Goal: Transaction & Acquisition: Purchase product/service

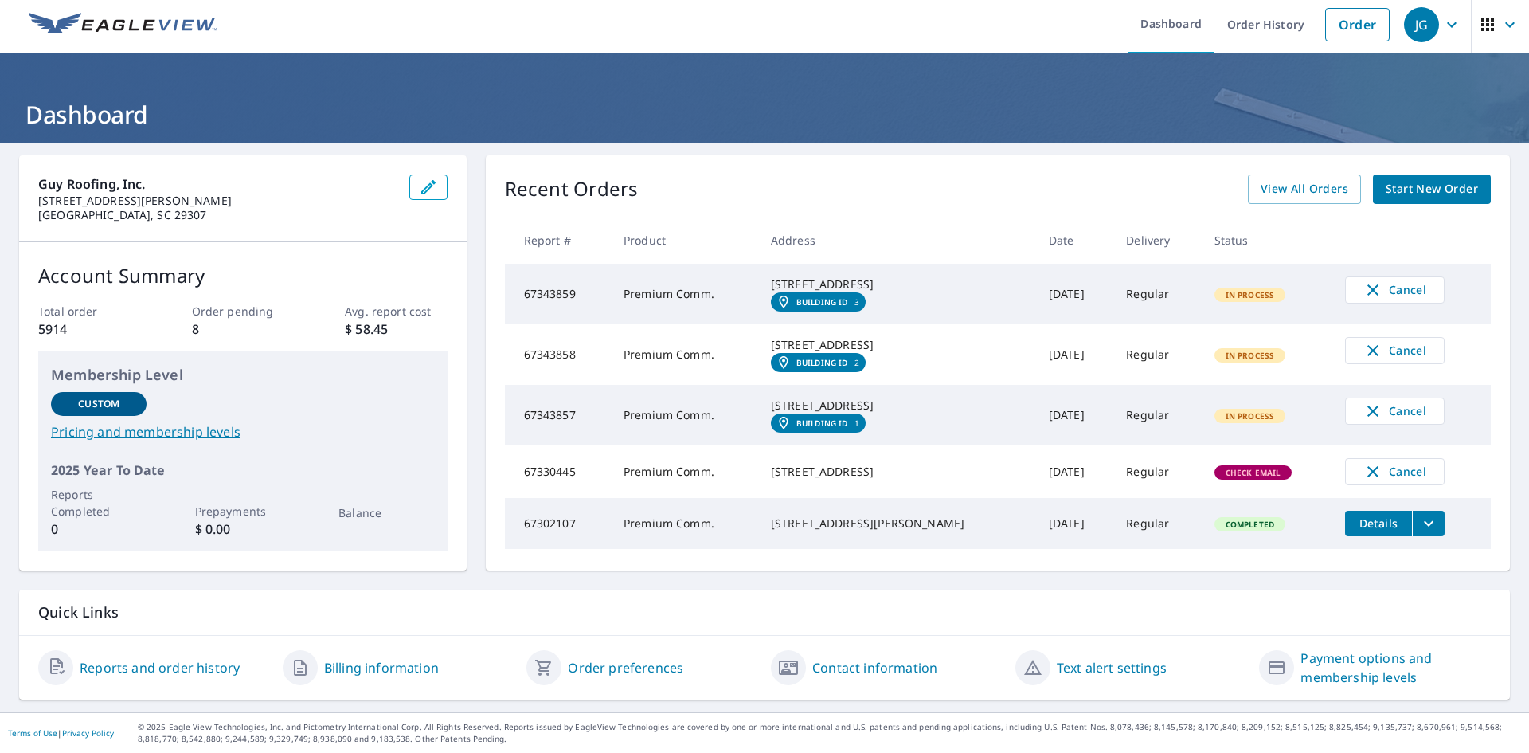
scroll to position [61, 0]
click at [1308, 179] on span "View All Orders" at bounding box center [1305, 189] width 88 height 20
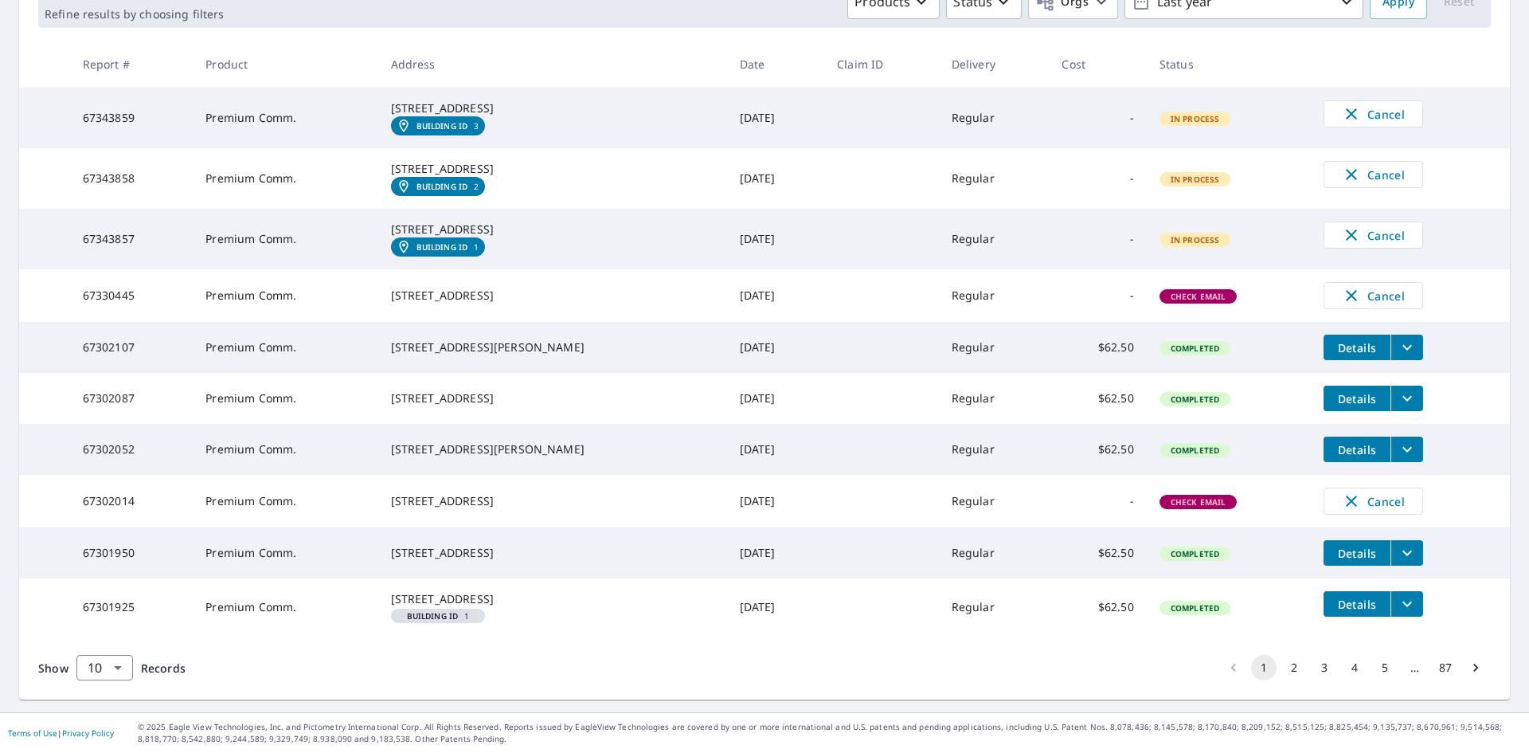
scroll to position [365, 0]
drag, startPoint x: 502, startPoint y: 485, endPoint x: 403, endPoint y: 469, distance: 100.0
click at [403, 475] on td "[STREET_ADDRESS]" at bounding box center [552, 501] width 349 height 53
copy div "[STREET_ADDRESS]"
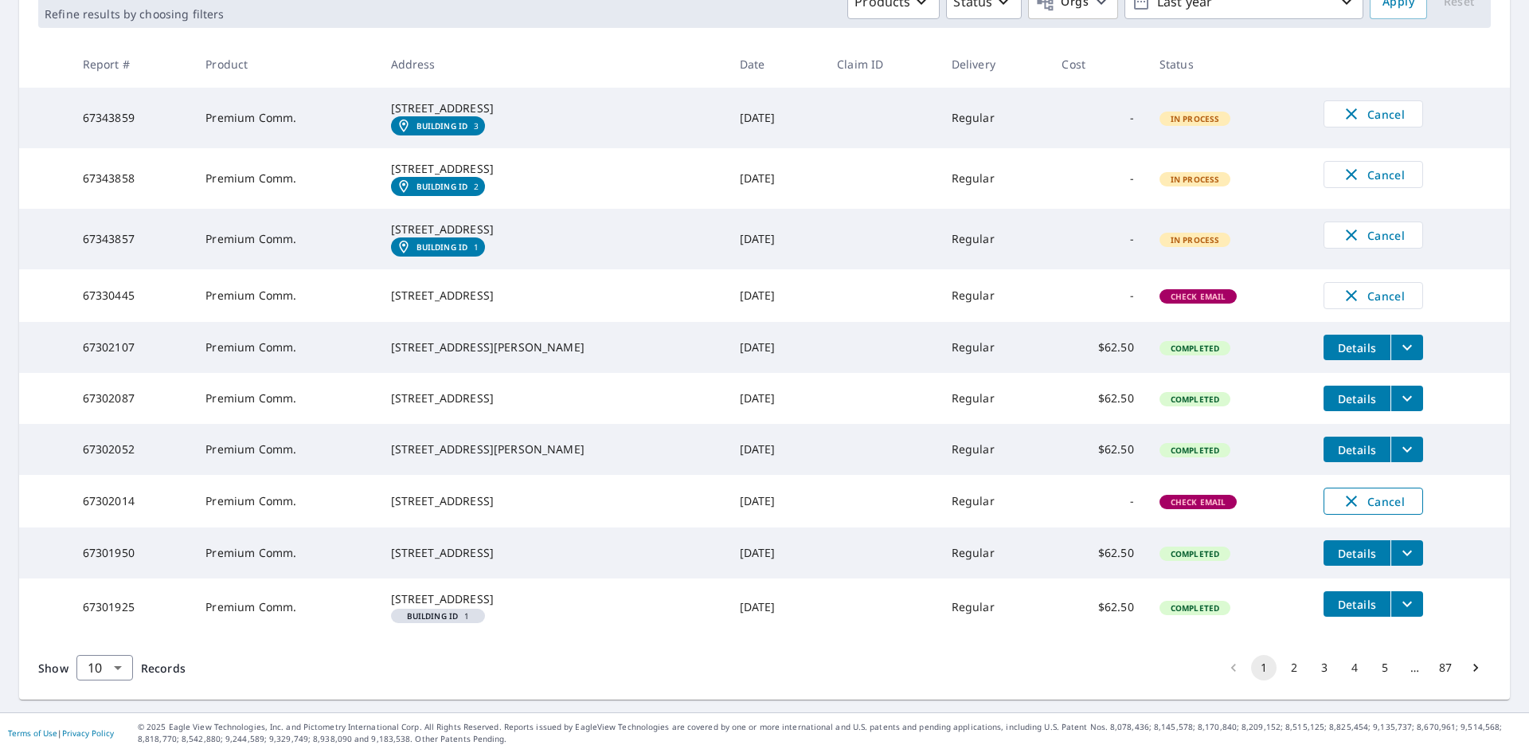
click at [1378, 491] on span "Cancel" at bounding box center [1373, 500] width 66 height 19
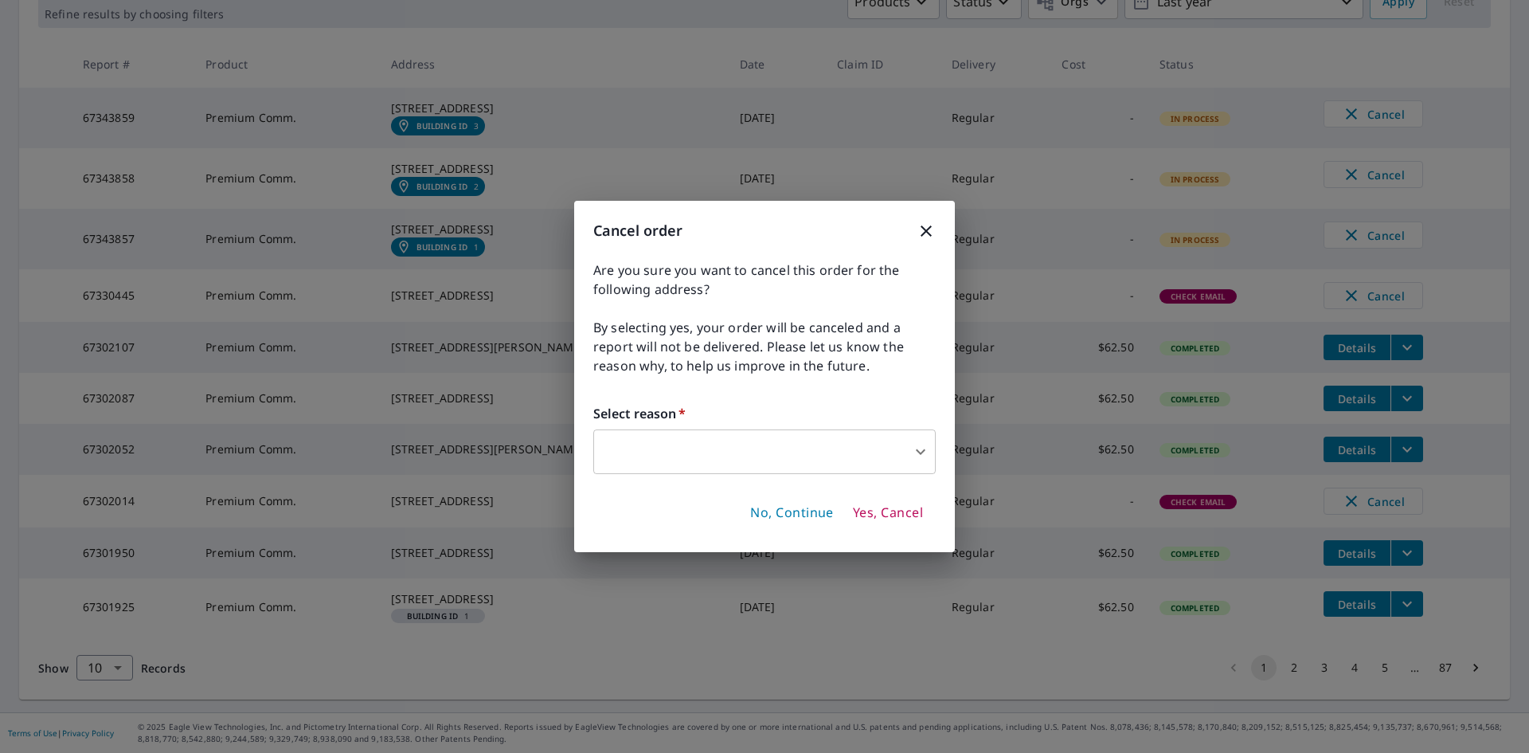
click at [916, 467] on body "JG JG Dashboard Order History Order JG Dashboard / Order History Order History …" at bounding box center [764, 376] width 1529 height 753
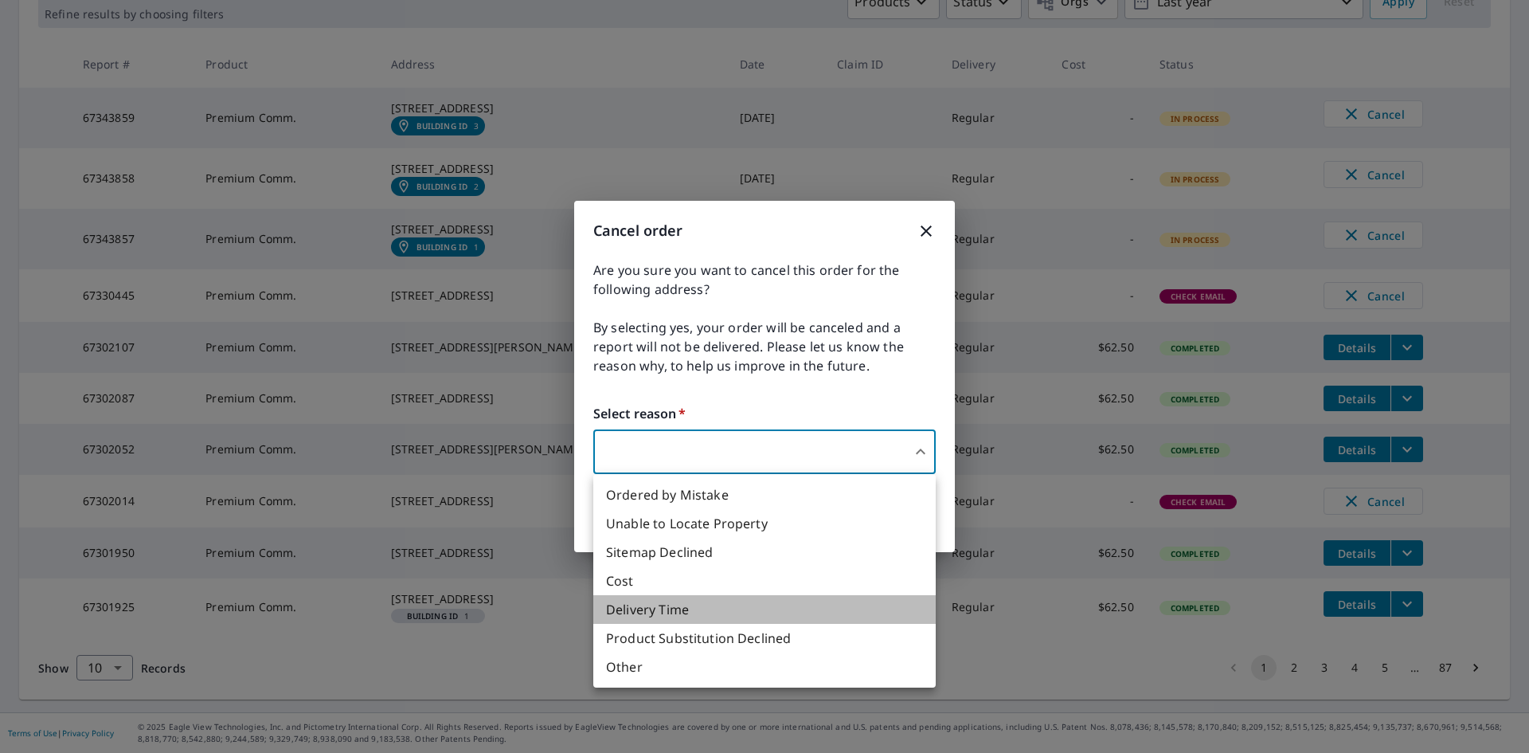
click at [761, 606] on li "Delivery Time" at bounding box center [764, 609] width 342 height 29
type input "34"
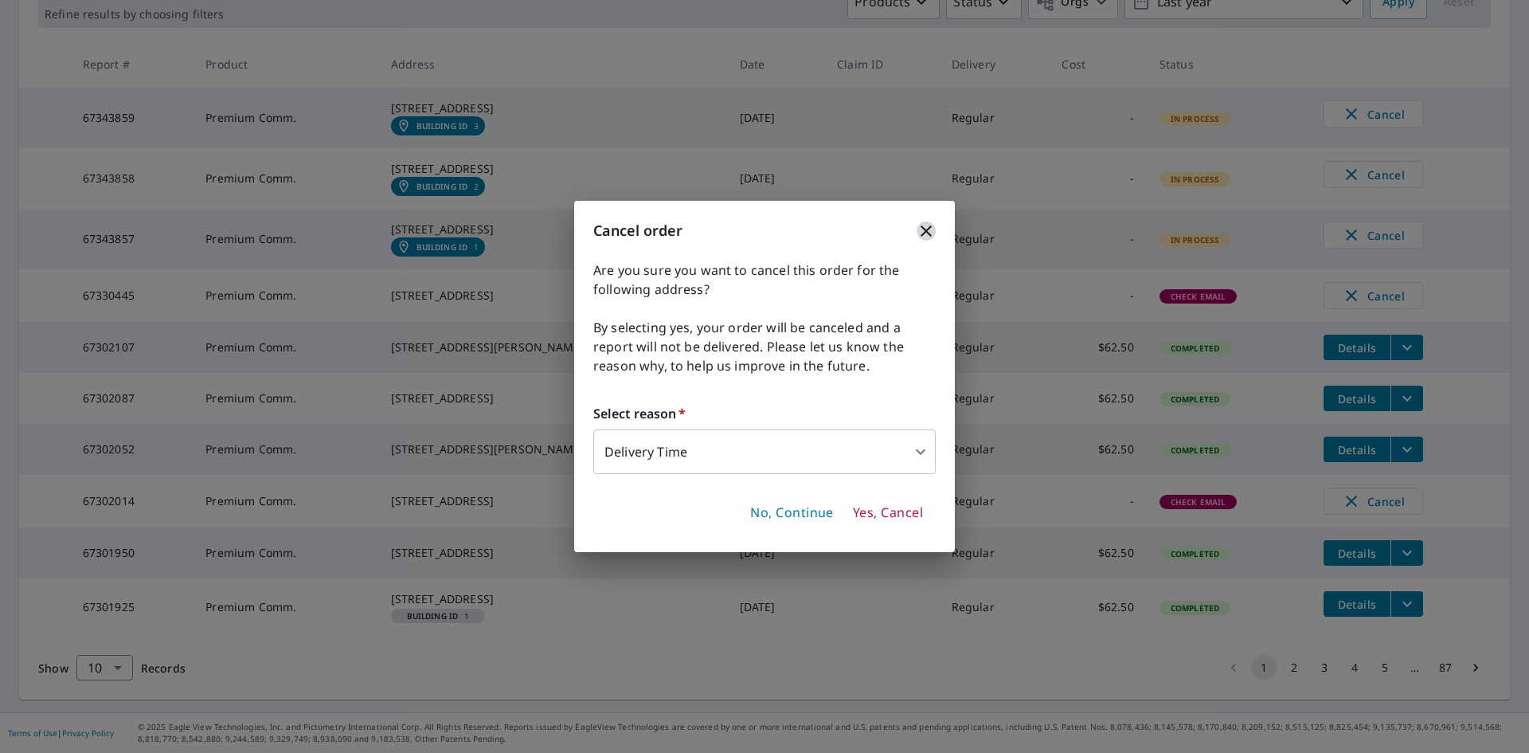
click at [929, 222] on icon "button" at bounding box center [926, 230] width 19 height 19
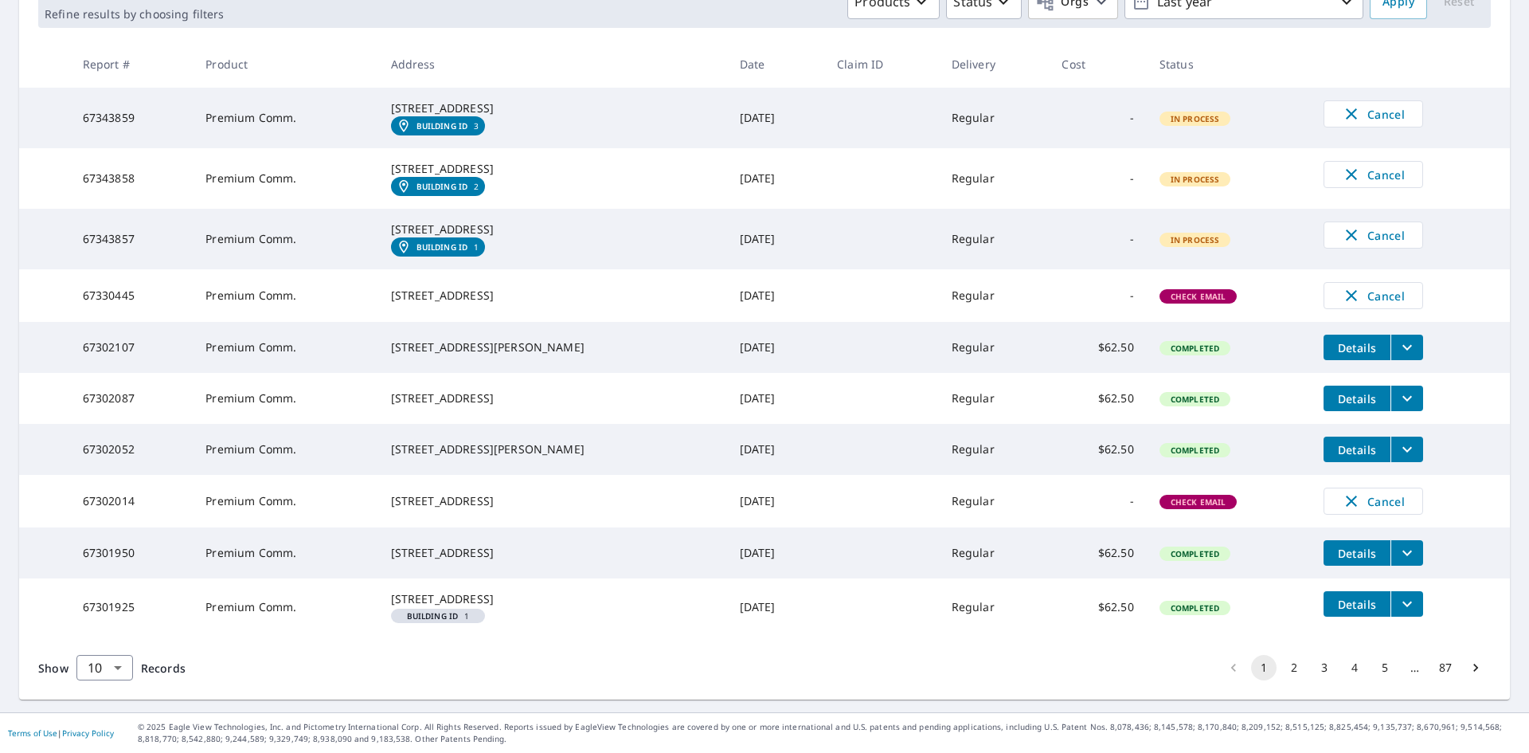
click at [758, 475] on td "[DATE]" at bounding box center [775, 501] width 97 height 53
click at [1358, 491] on span "Cancel" at bounding box center [1373, 500] width 66 height 19
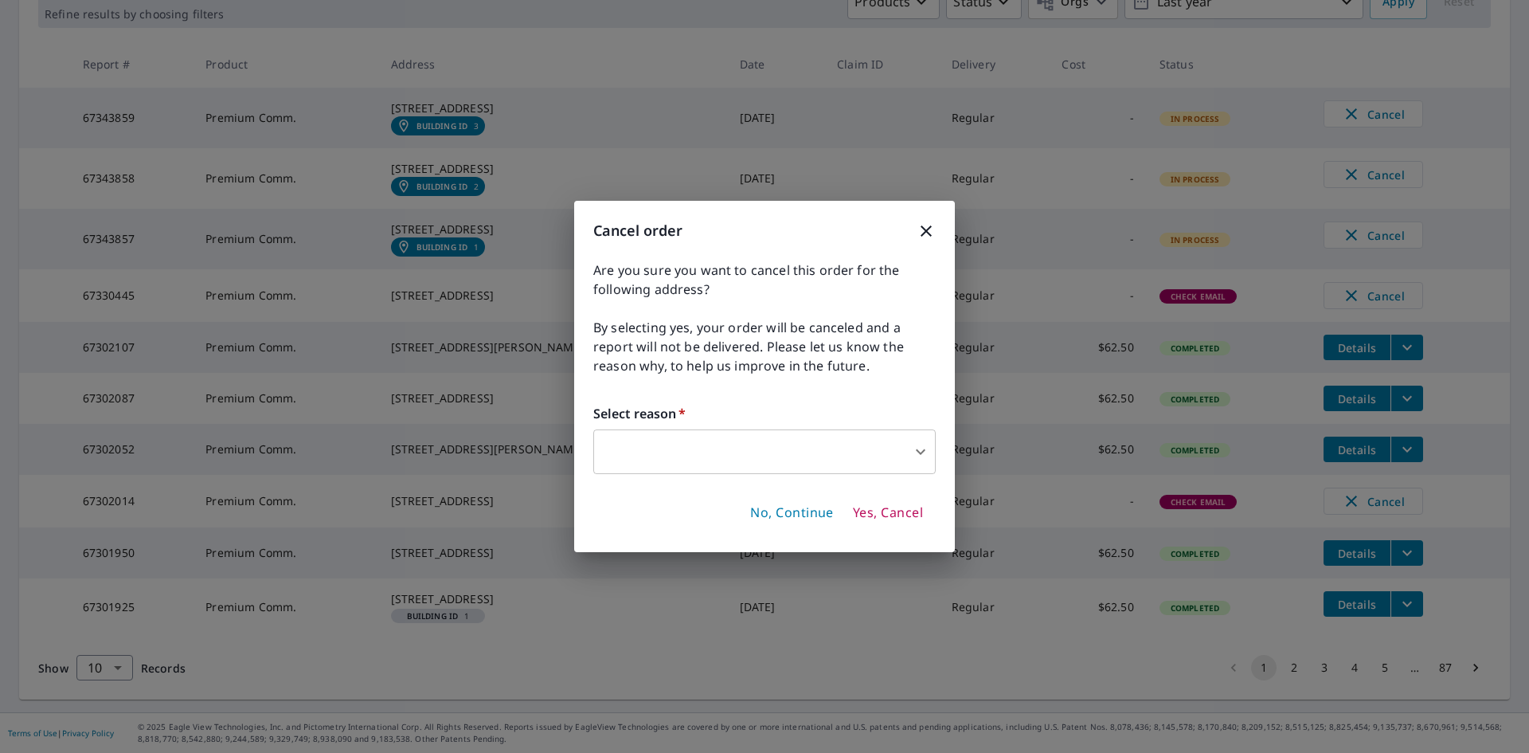
click at [838, 442] on body "JG JG Dashboard Order History Order JG Dashboard / Order History Order History …" at bounding box center [764, 376] width 1529 height 753
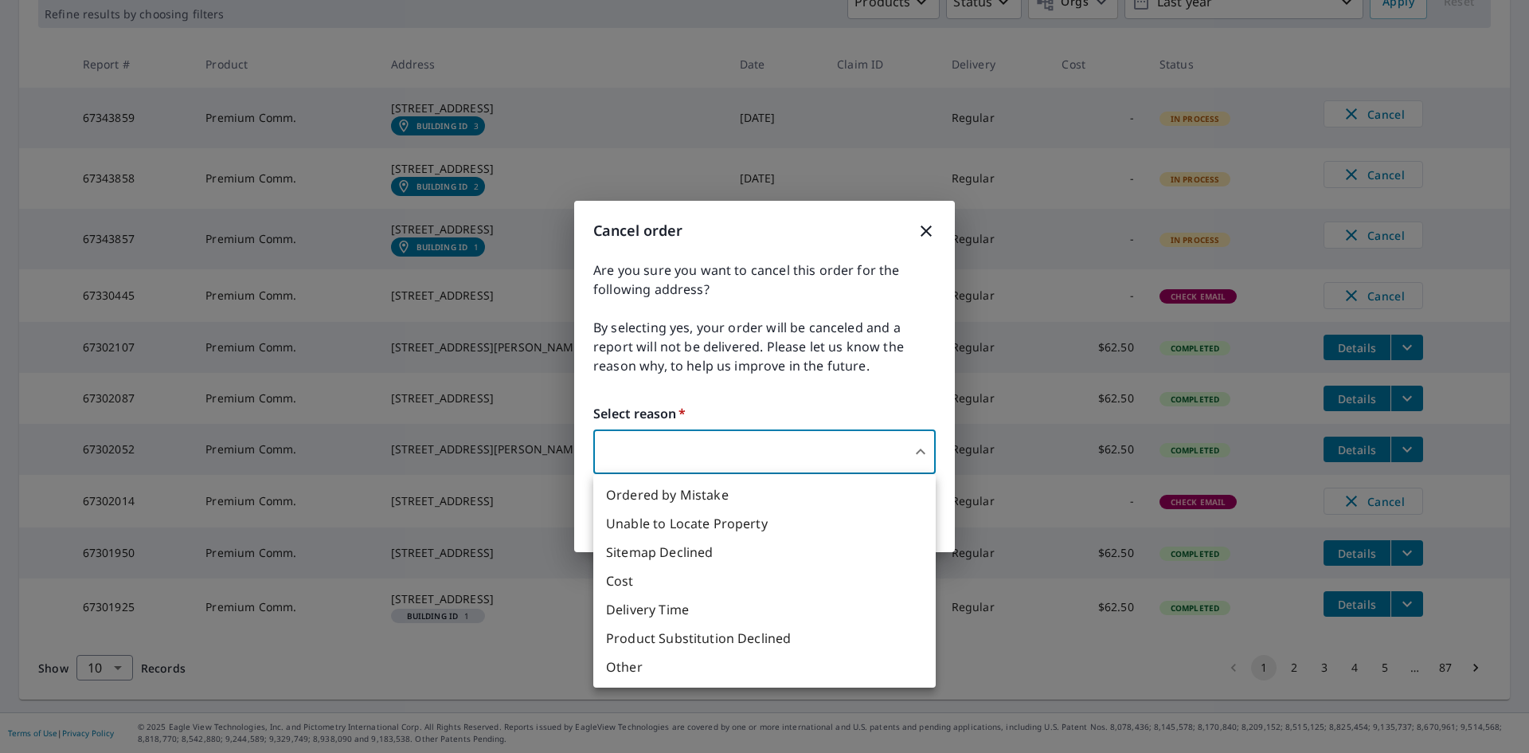
click at [740, 615] on li "Delivery Time" at bounding box center [764, 609] width 342 height 29
type input "34"
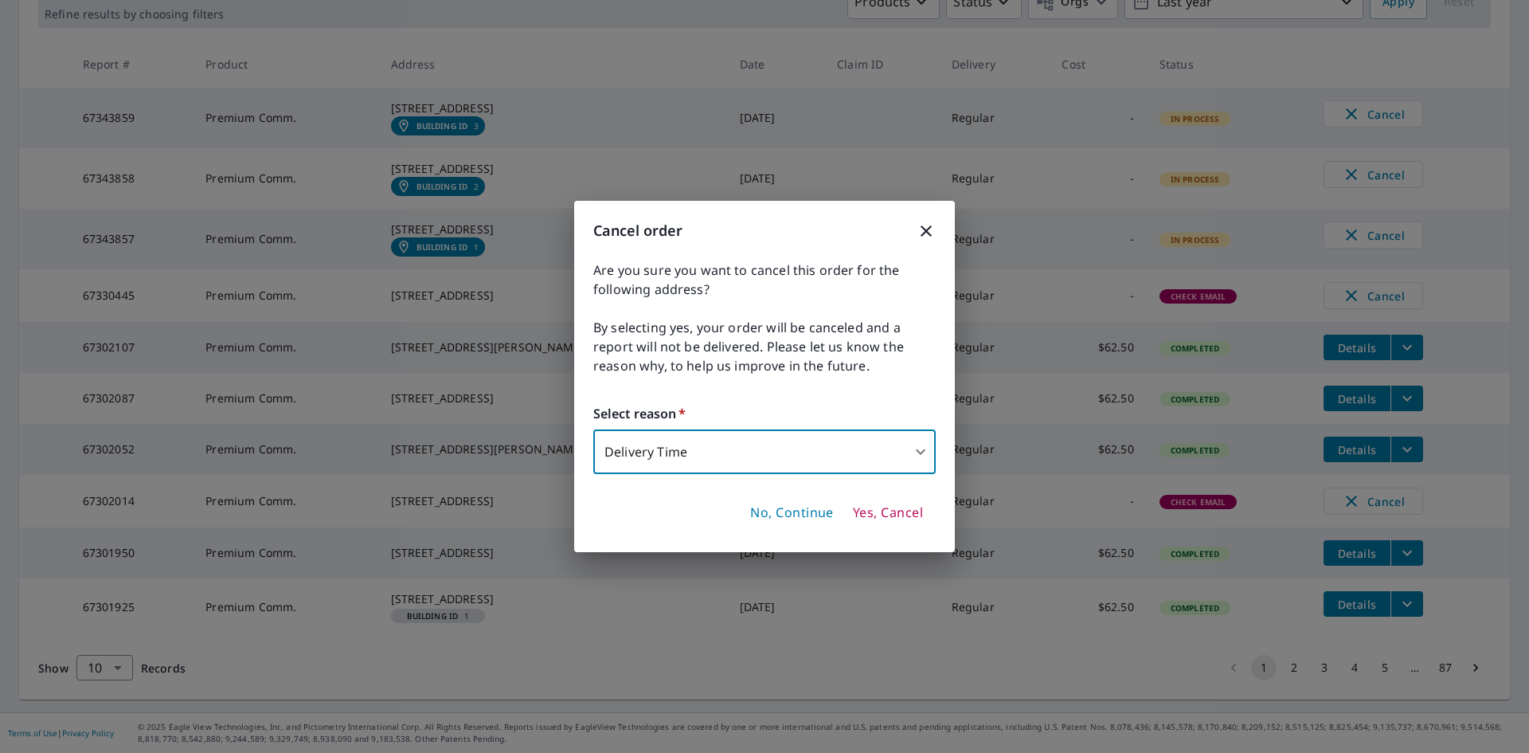
click at [902, 514] on span "Yes, Cancel" at bounding box center [888, 513] width 70 height 18
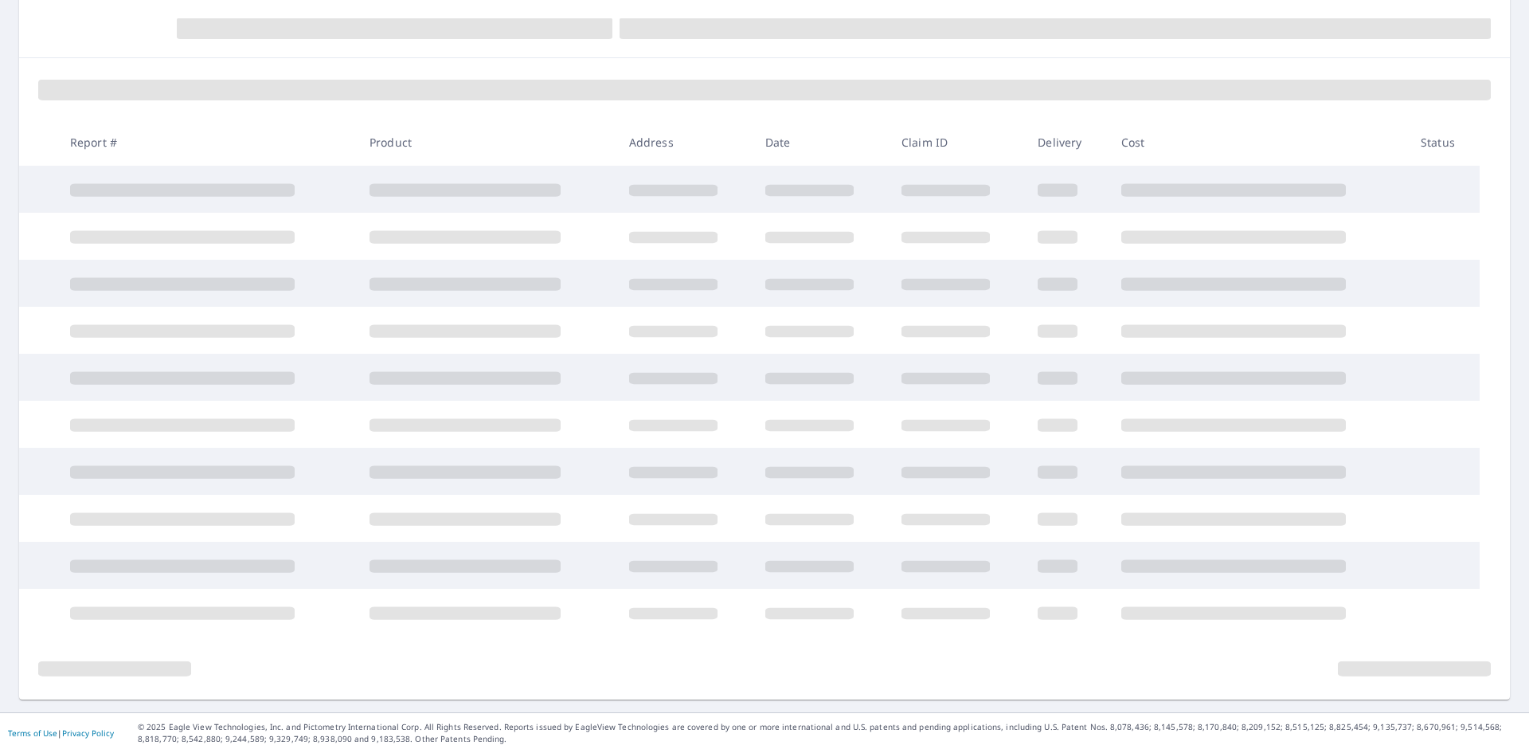
scroll to position [287, 0]
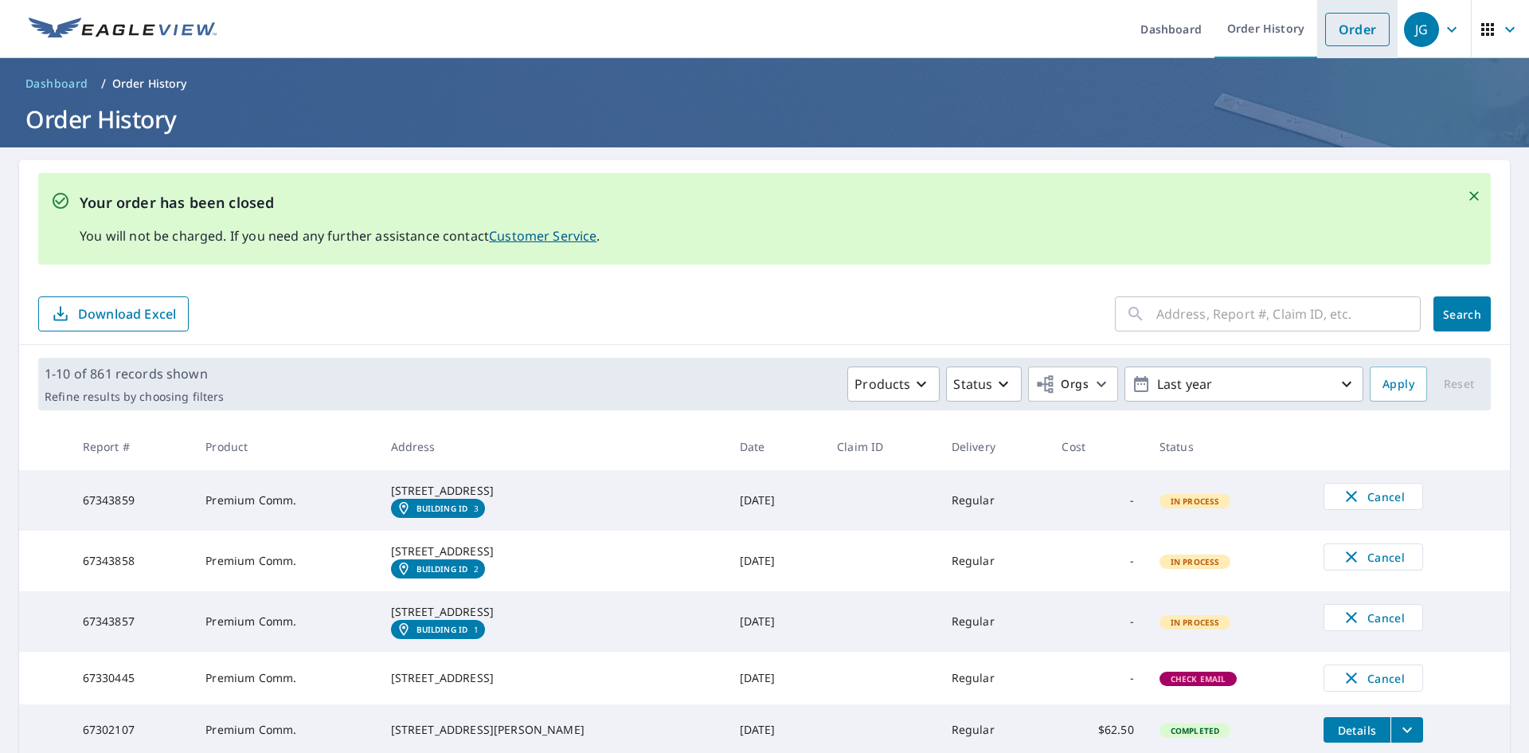
click at [1337, 30] on link "Order" at bounding box center [1357, 29] width 65 height 33
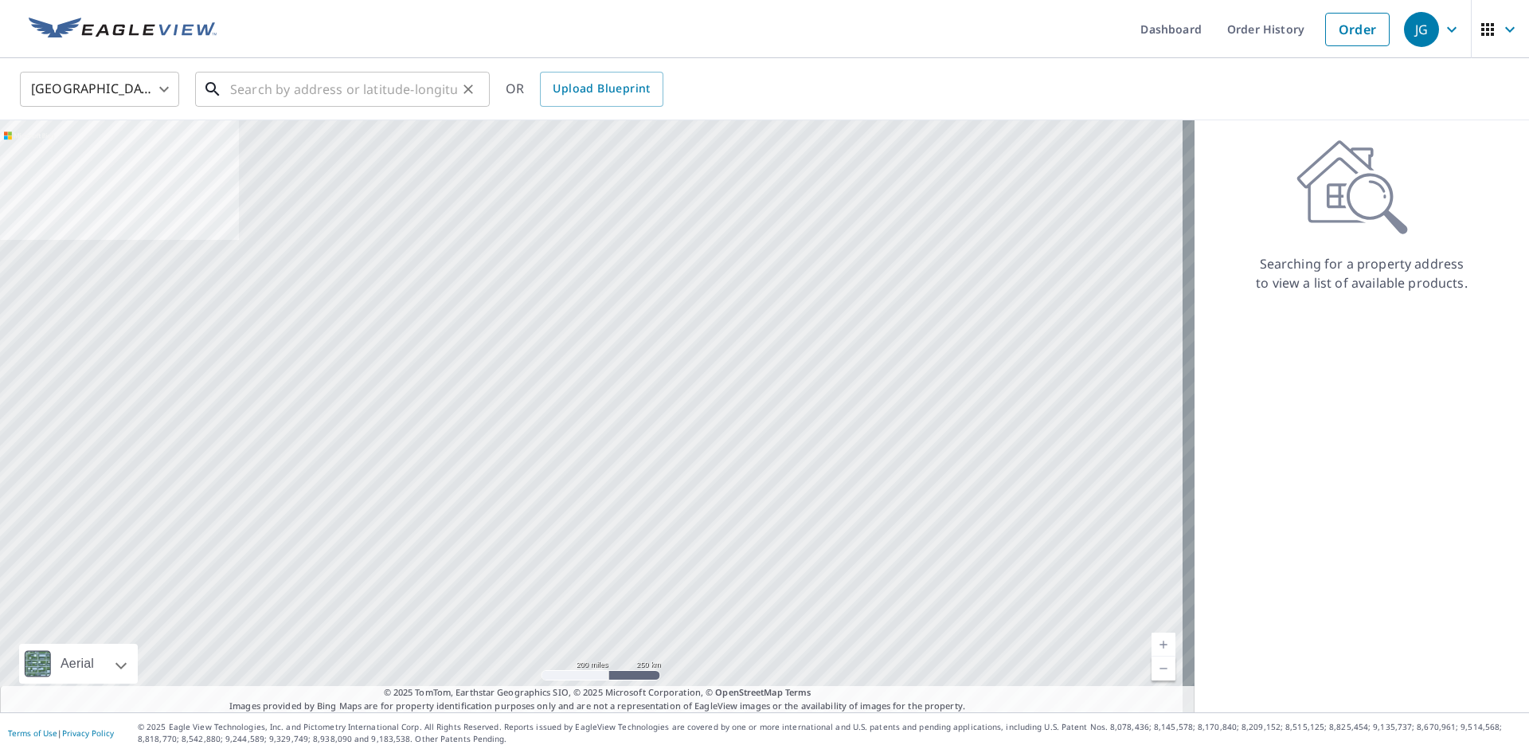
click at [395, 77] on input "text" at bounding box center [343, 89] width 227 height 45
paste input "[STREET_ADDRESS]"
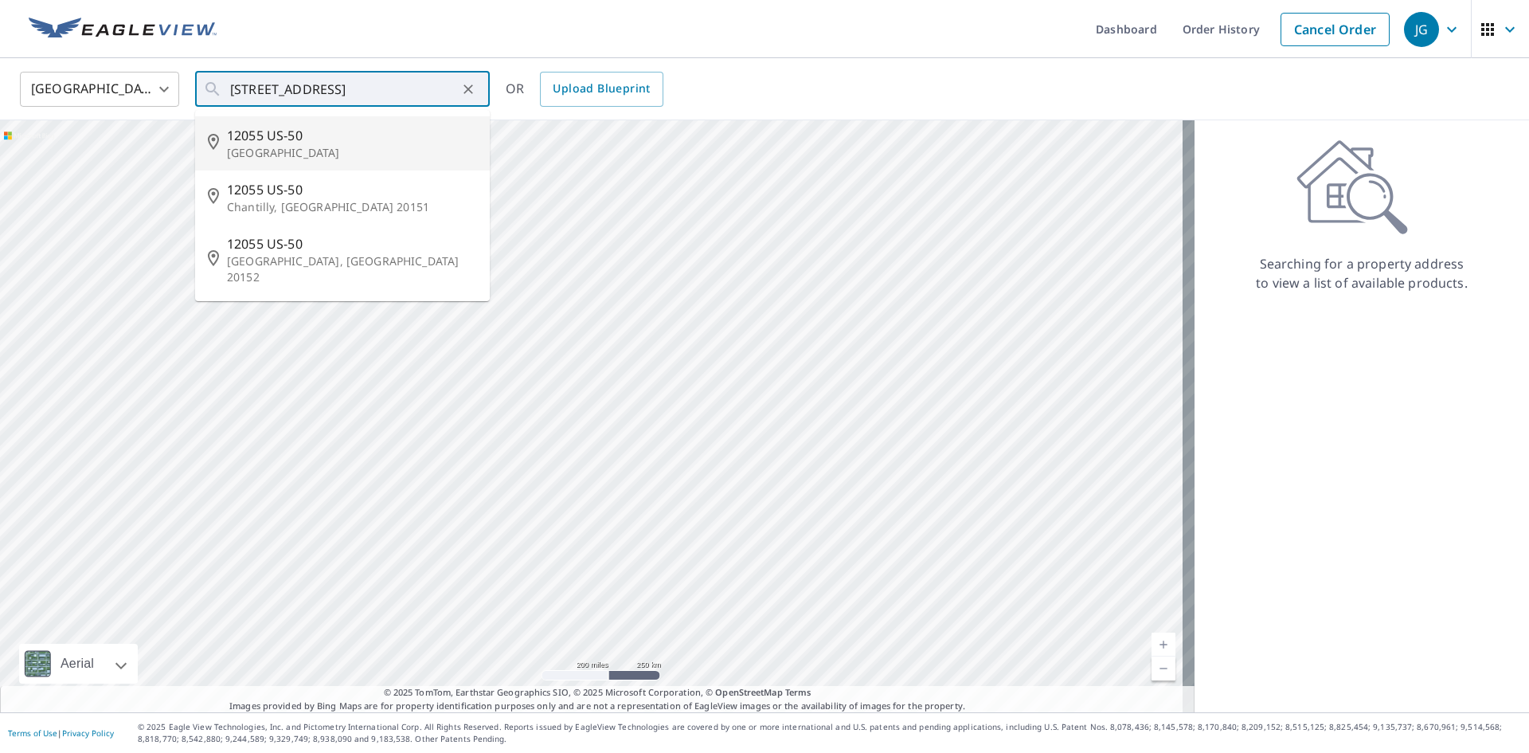
type input "[STREET_ADDRESS]"
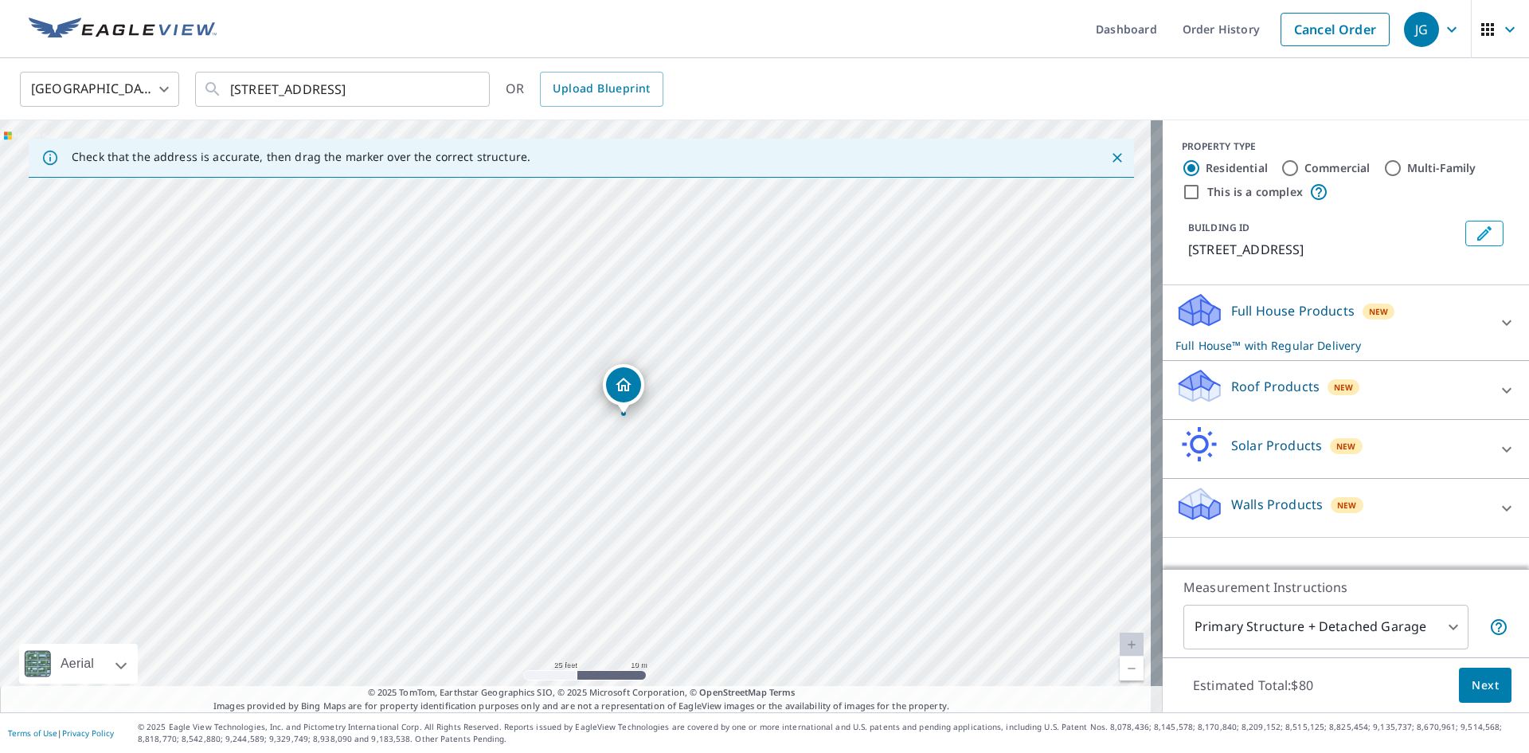
drag, startPoint x: 643, startPoint y: 398, endPoint x: 737, endPoint y: 401, distance: 94.0
click at [737, 401] on div "[STREET_ADDRESS]" at bounding box center [581, 416] width 1163 height 592
drag, startPoint x: 598, startPoint y: 385, endPoint x: 573, endPoint y: 396, distance: 27.5
click at [1289, 376] on div "Roof Products New" at bounding box center [1331, 389] width 312 height 45
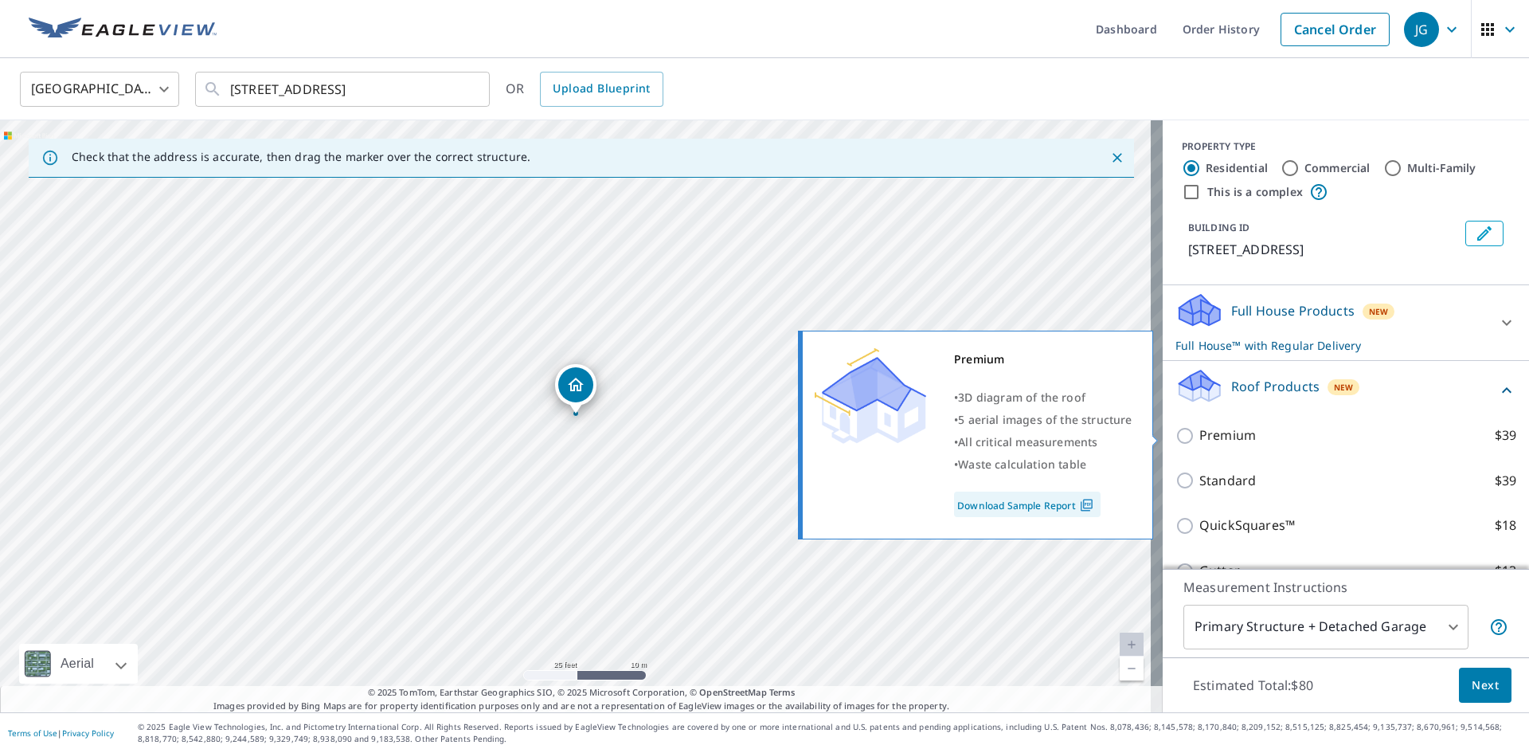
click at [1217, 442] on p "Premium" at bounding box center [1227, 435] width 57 height 20
click at [1199, 442] on input "Premium $39" at bounding box center [1187, 435] width 24 height 19
checkbox input "true"
checkbox input "false"
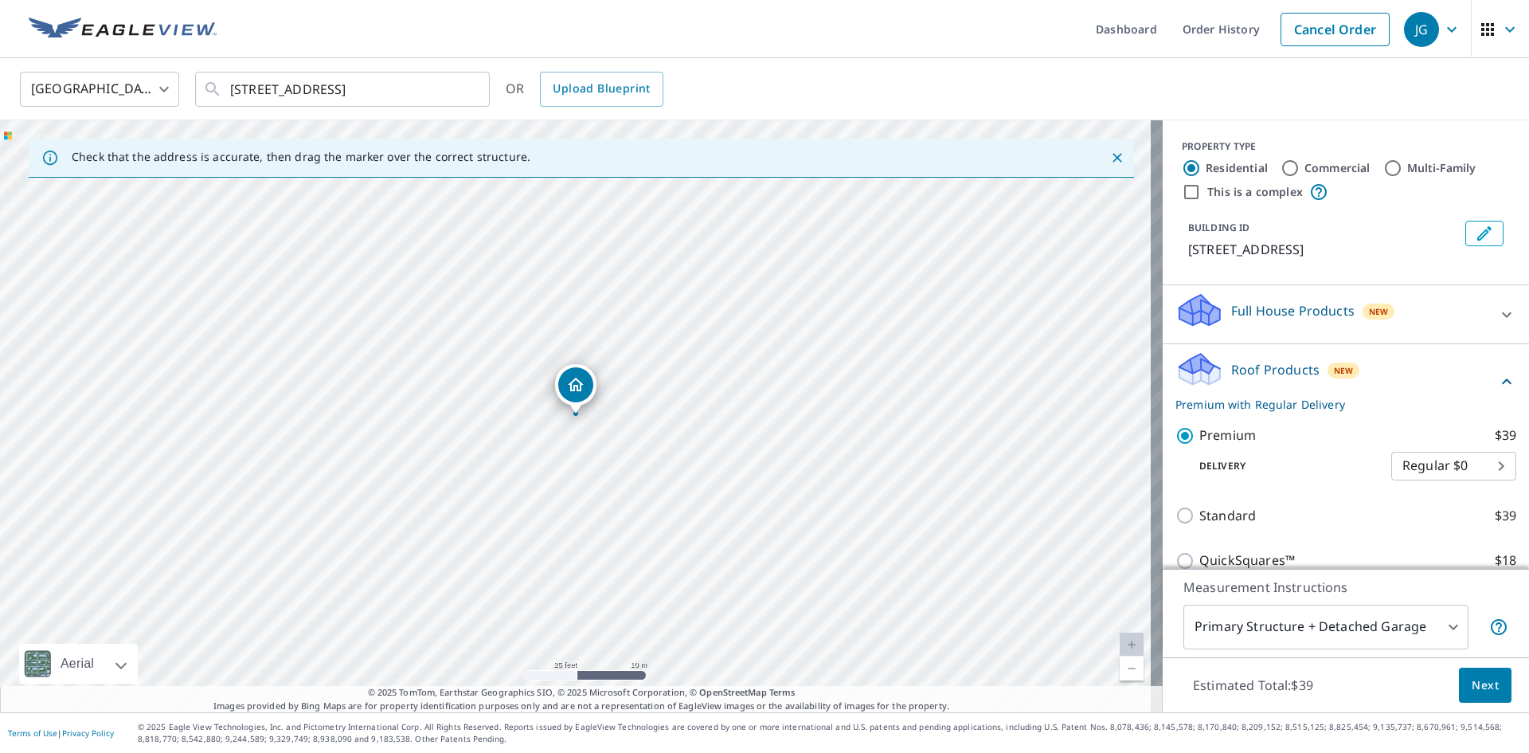
click at [1218, 431] on p "Premium" at bounding box center [1227, 435] width 57 height 20
click at [1199, 431] on input "Premium $39" at bounding box center [1187, 435] width 24 height 19
checkbox input "false"
click at [1280, 170] on input "Commercial" at bounding box center [1289, 167] width 19 height 19
radio input "true"
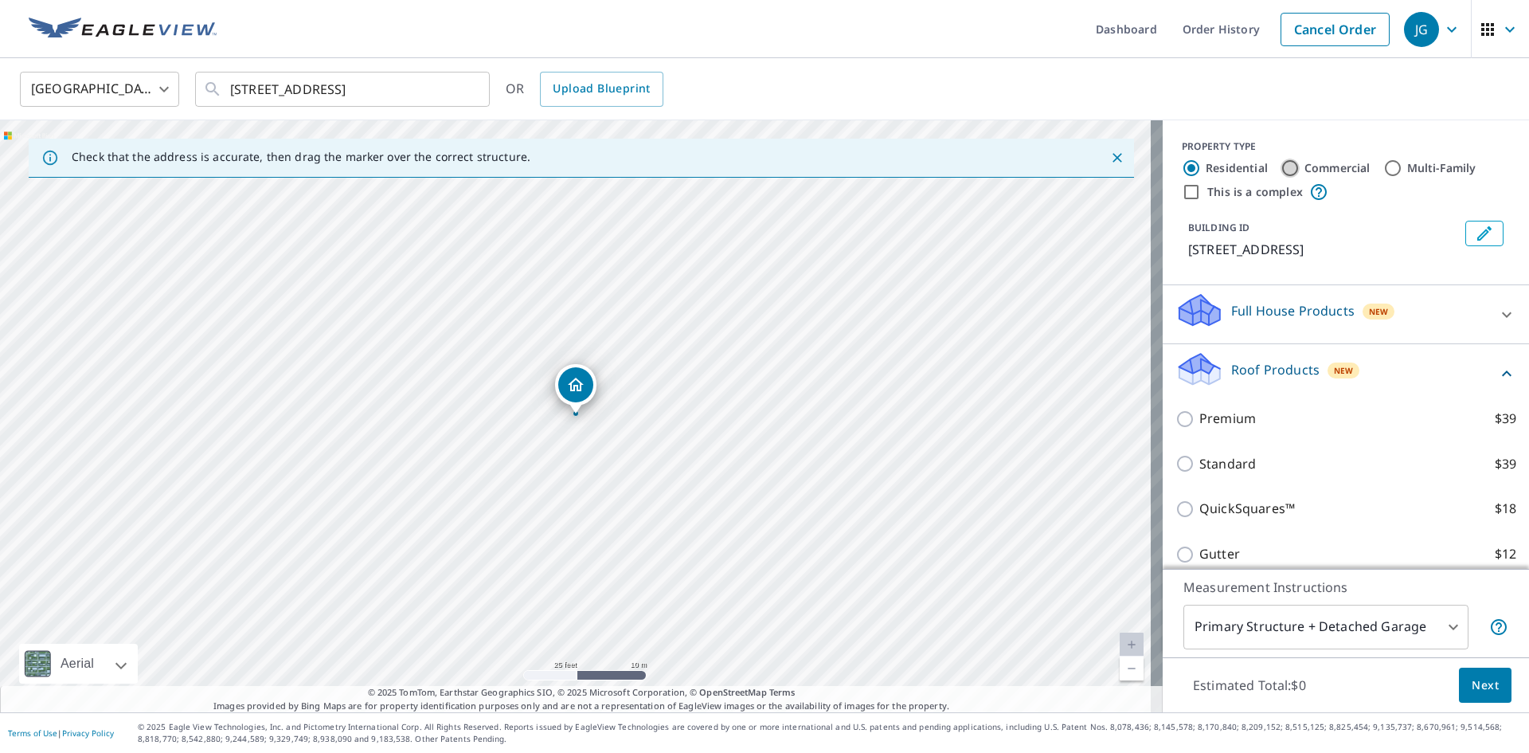
type input "4"
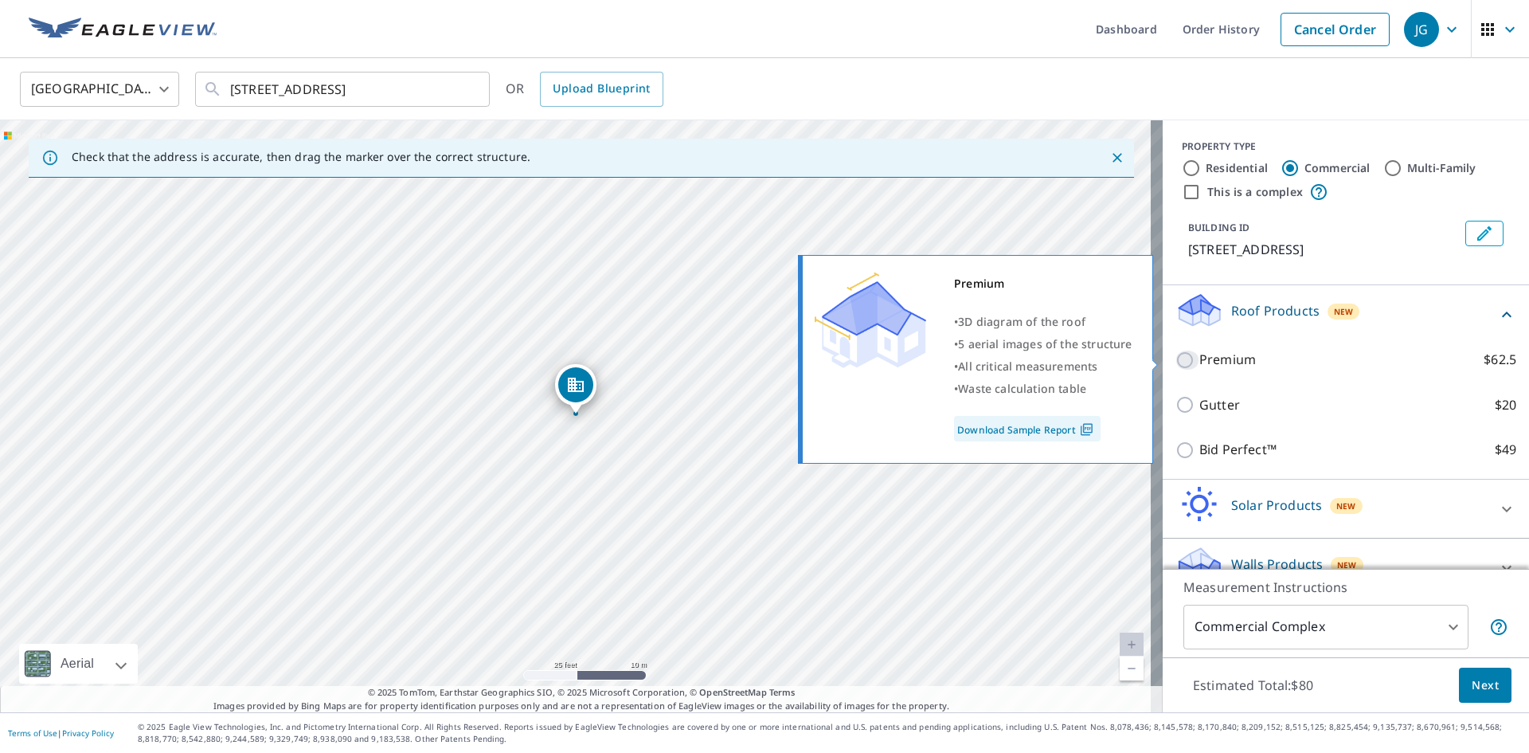
click at [1175, 355] on input "Premium $62.5" at bounding box center [1187, 359] width 24 height 19
checkbox input "true"
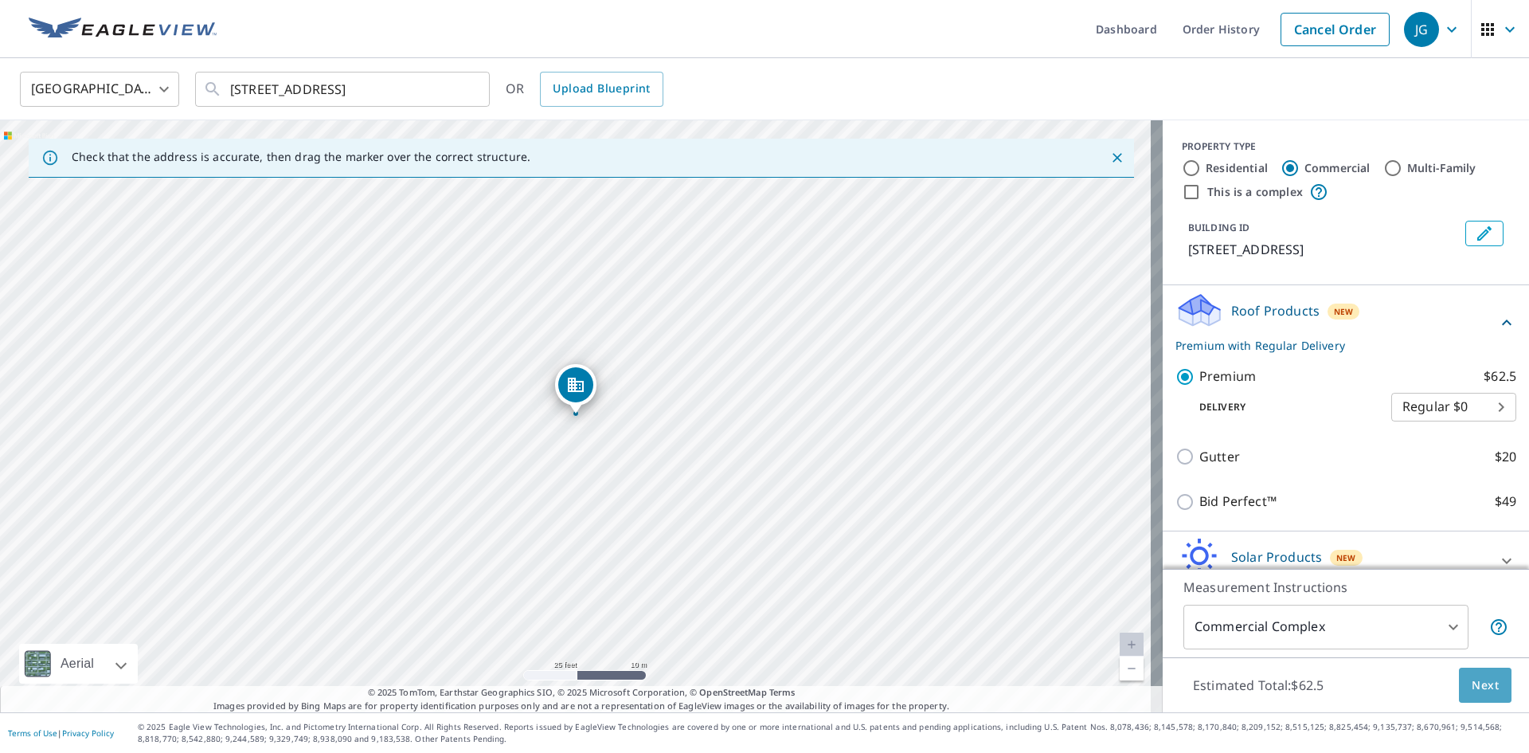
click at [1484, 690] on span "Next" at bounding box center [1485, 685] width 27 height 20
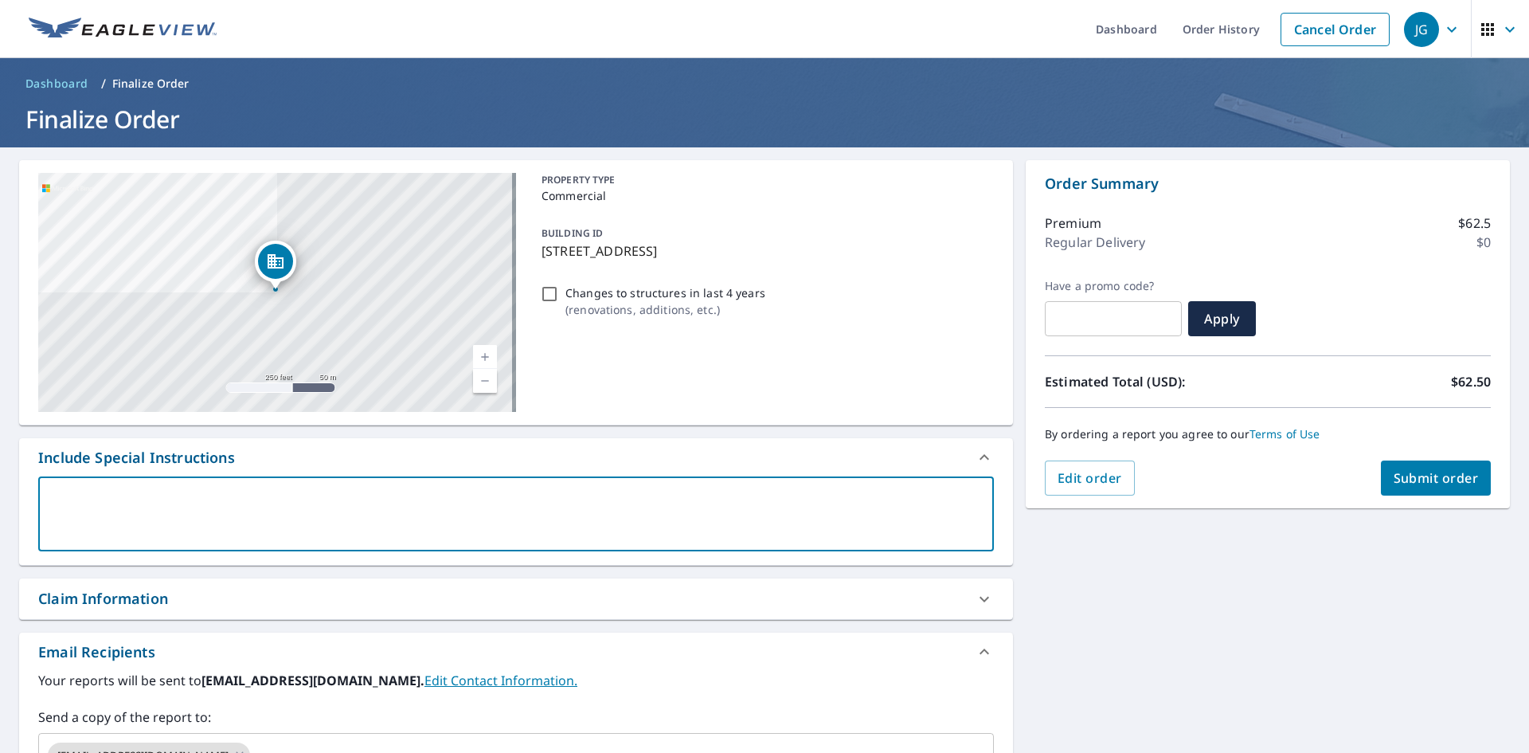
click at [260, 495] on textarea at bounding box center [515, 513] width 933 height 45
type textarea "T"
type textarea "x"
checkbox input "true"
type textarea "Th"
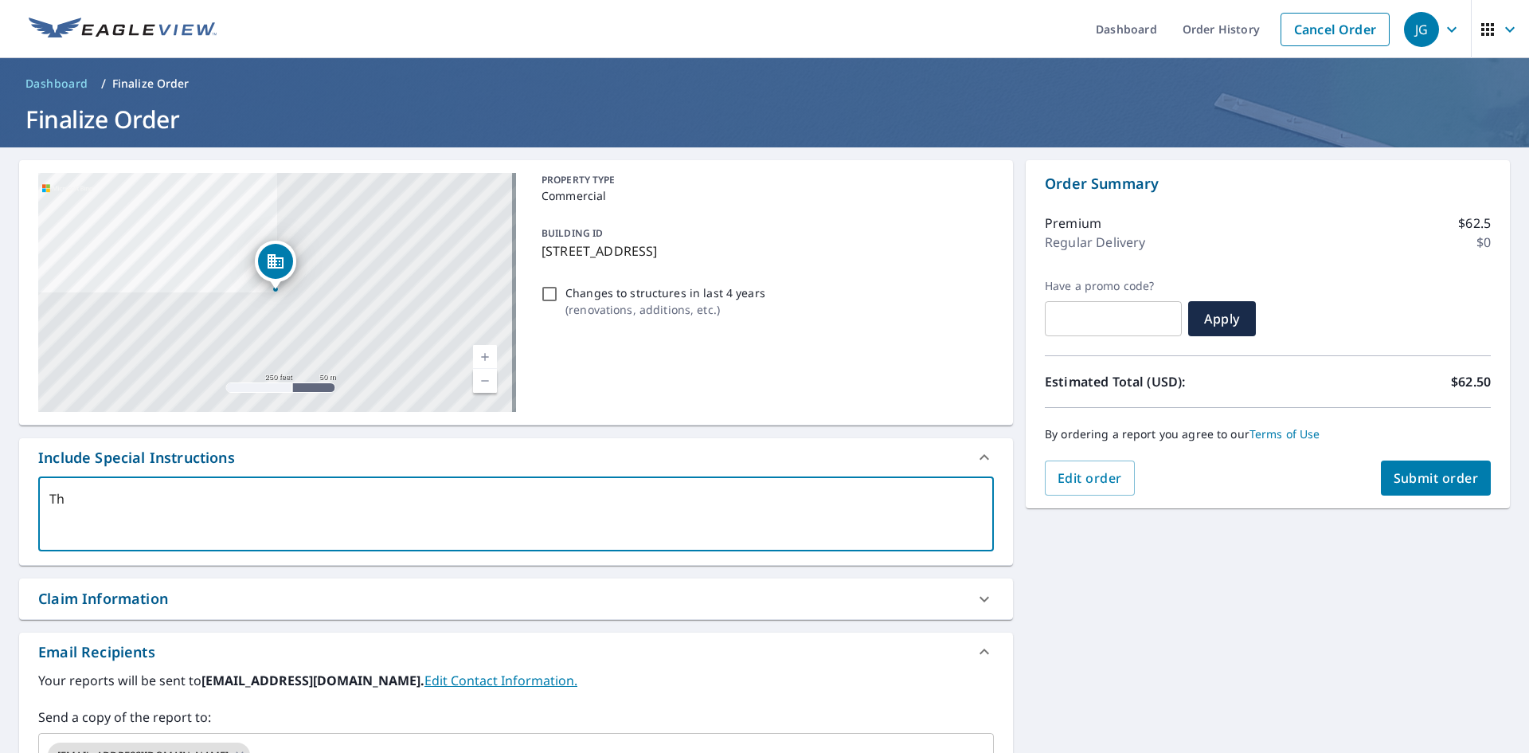
type textarea "x"
checkbox input "true"
type textarea "Thi"
type textarea "x"
checkbox input "true"
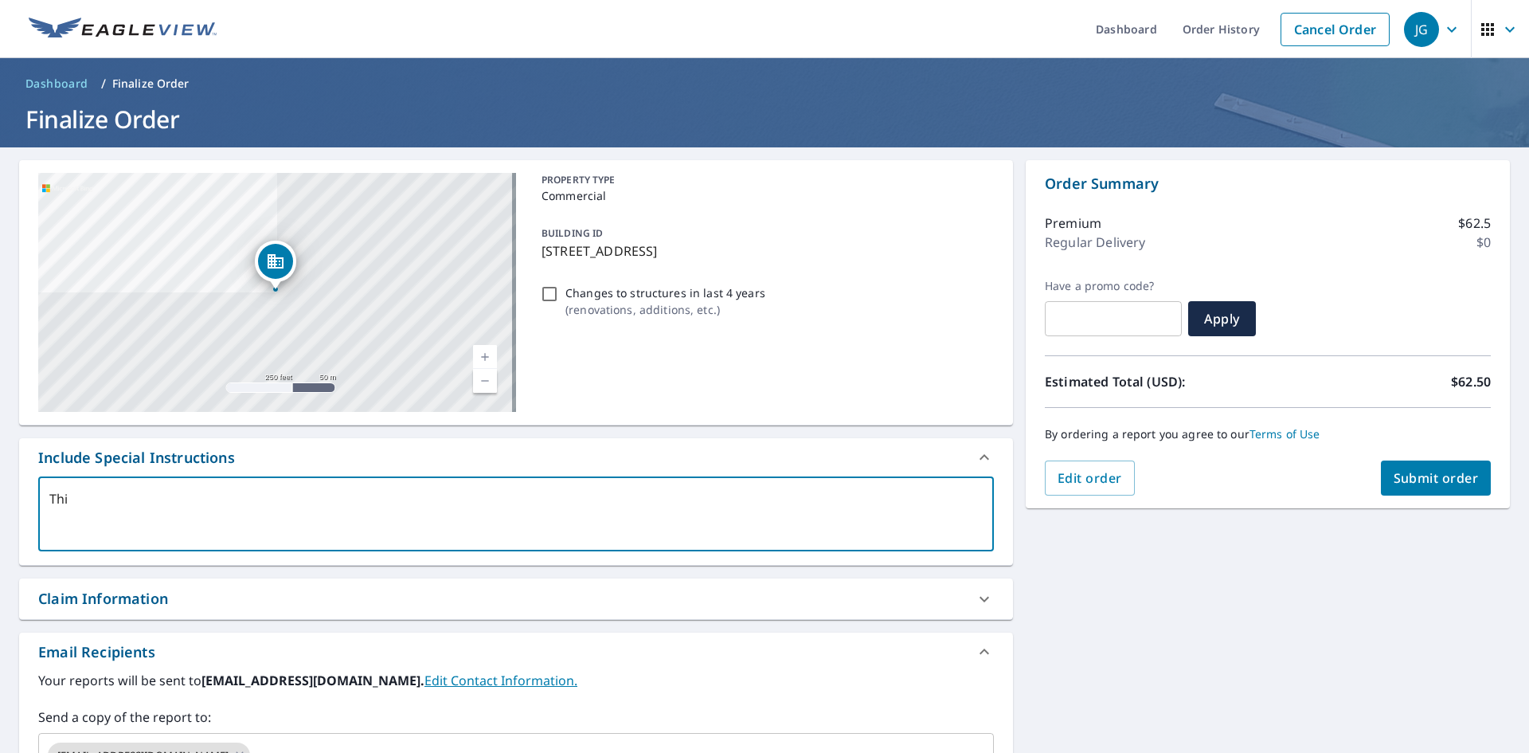
type textarea "This"
type textarea "x"
checkbox input "true"
type textarea "This"
type textarea "x"
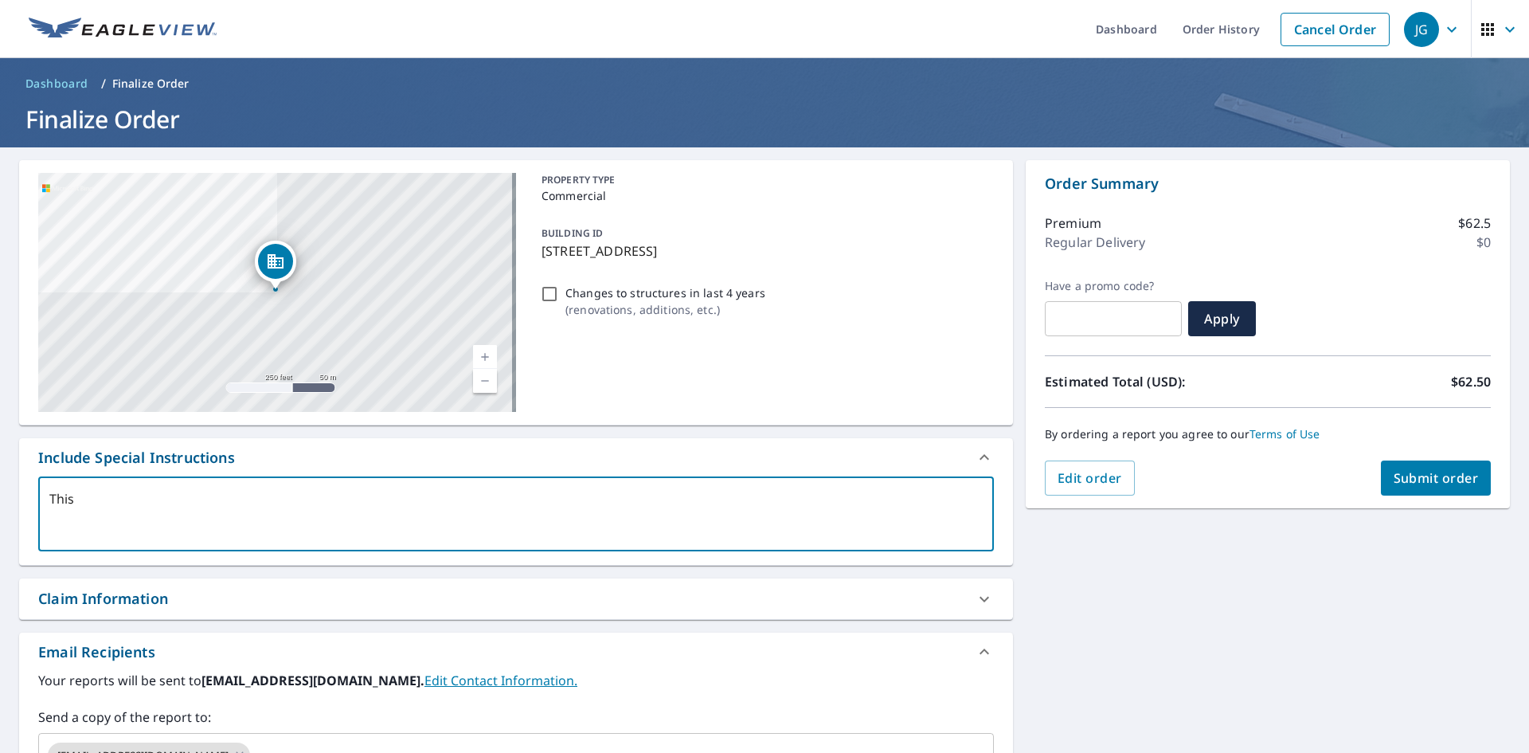
checkbox input "true"
type textarea "This i"
type textarea "x"
checkbox input "true"
type textarea "This is"
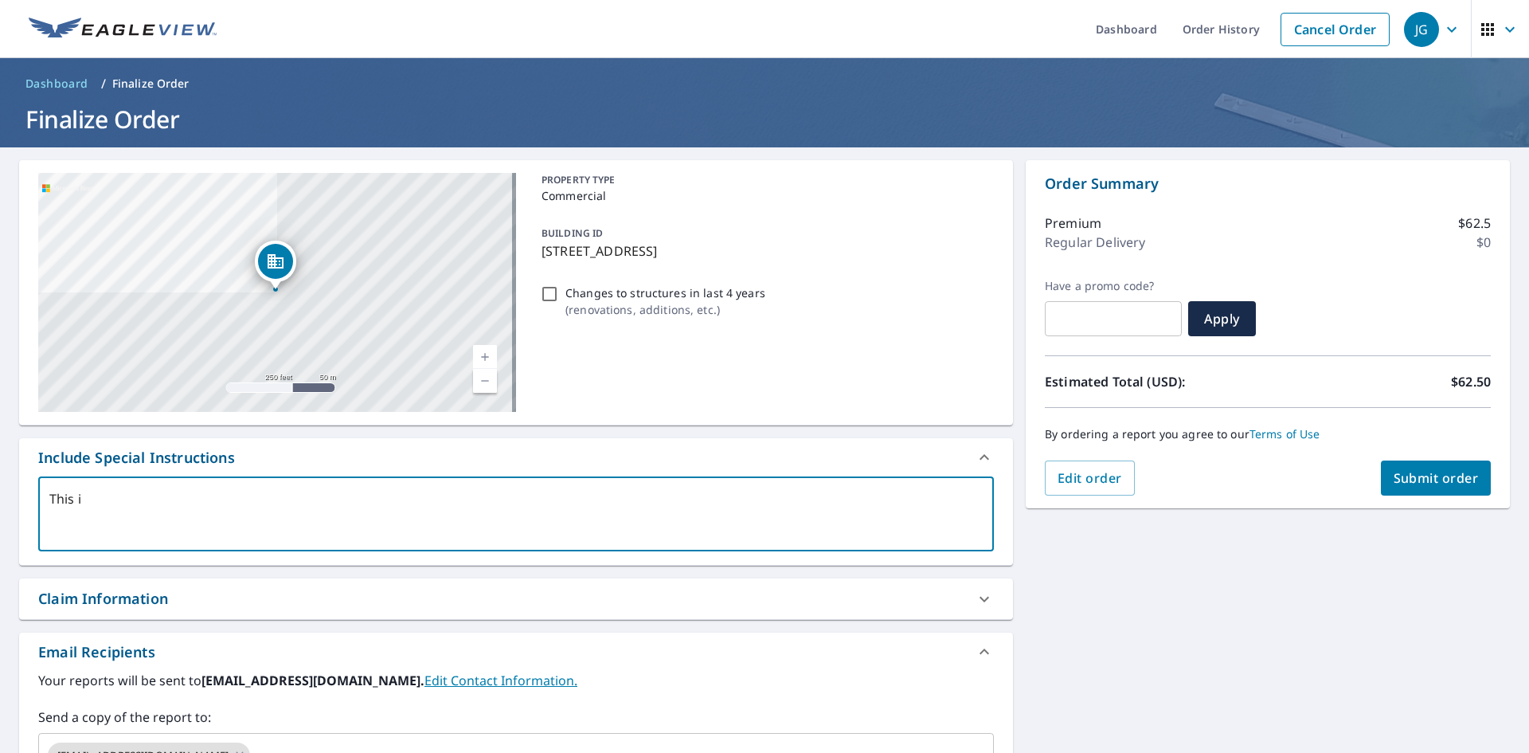
type textarea "x"
checkbox input "true"
type textarea "This is"
type textarea "x"
checkbox input "true"
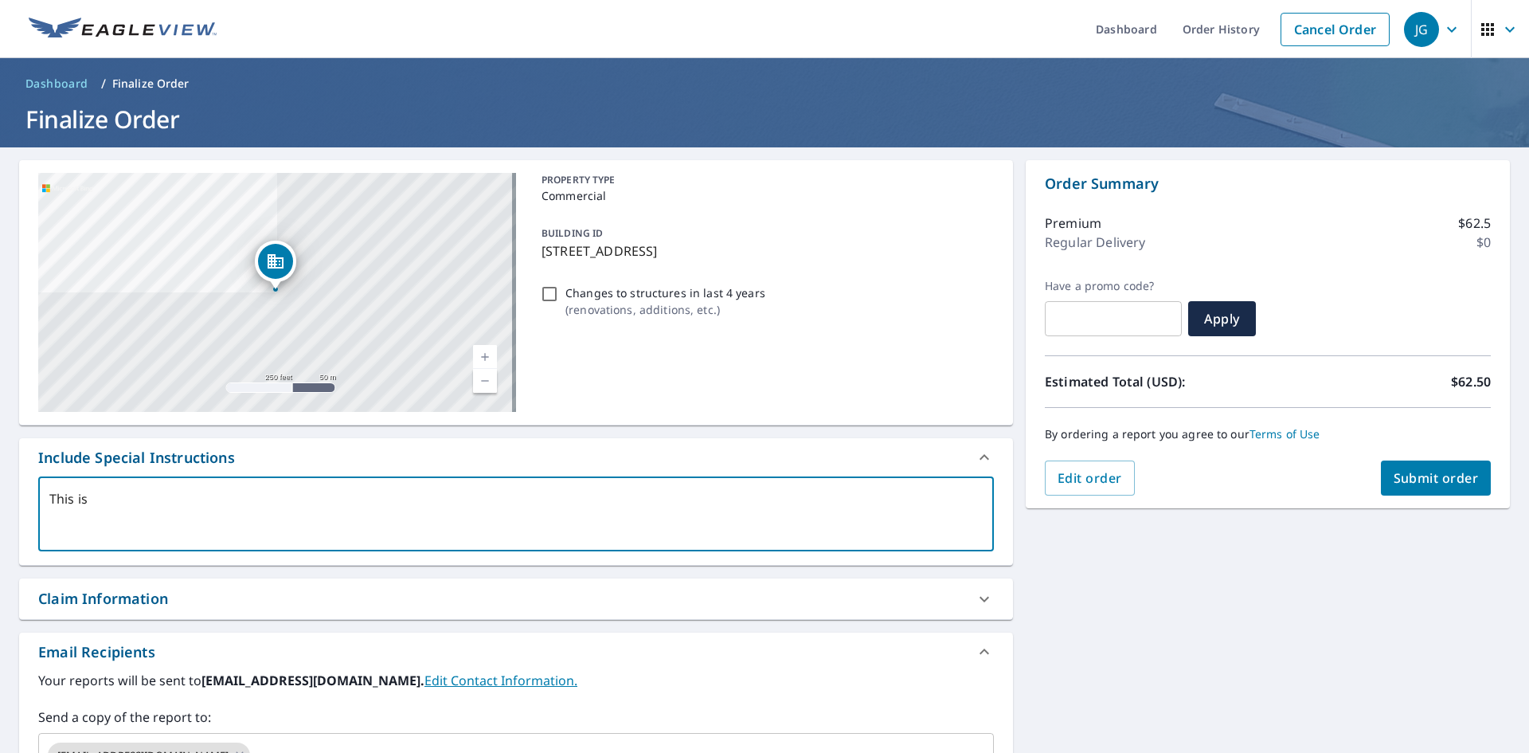
type textarea "This is a"
type textarea "x"
checkbox input "true"
type textarea "This is al"
type textarea "x"
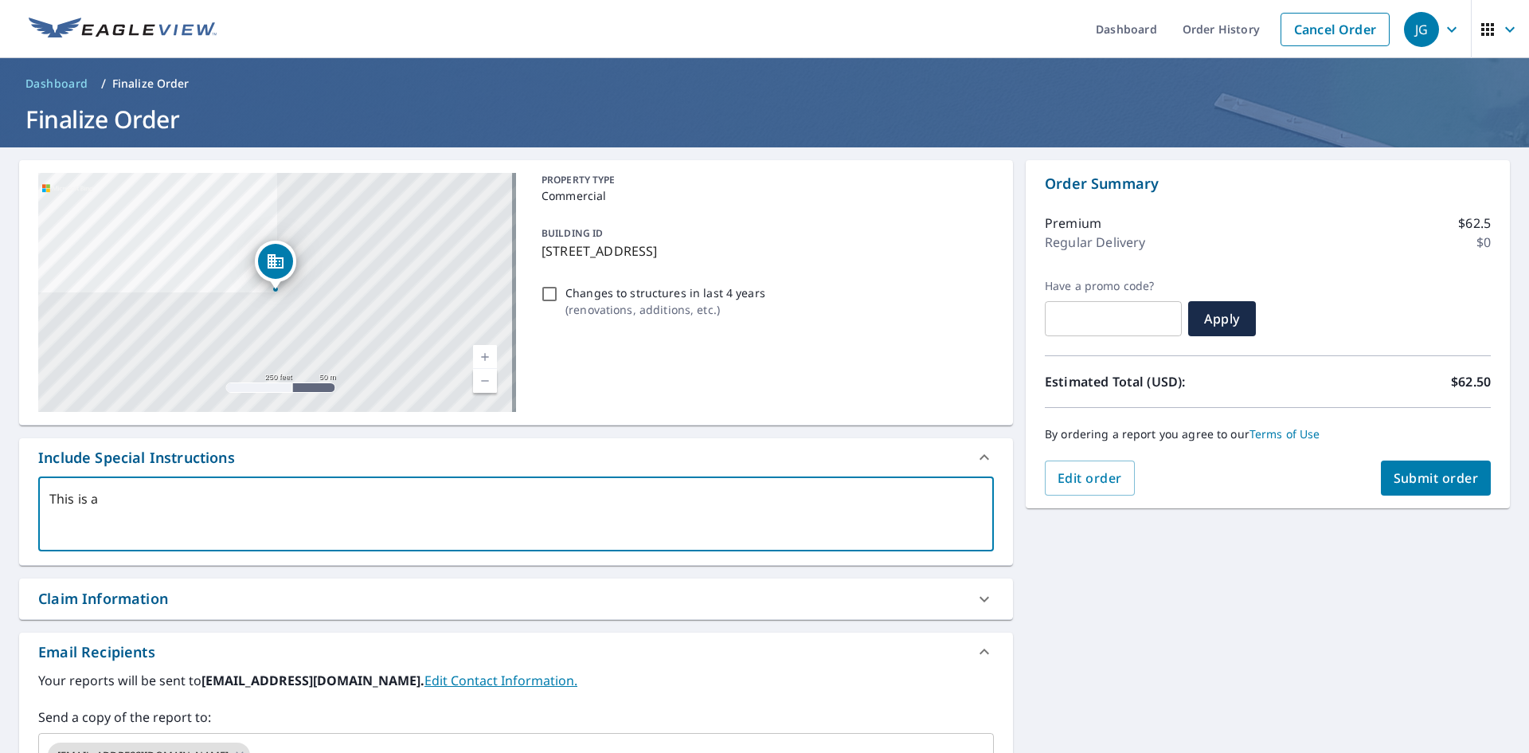
checkbox input "true"
type textarea "This is all"
type textarea "x"
checkbox input "true"
type textarea "This is all"
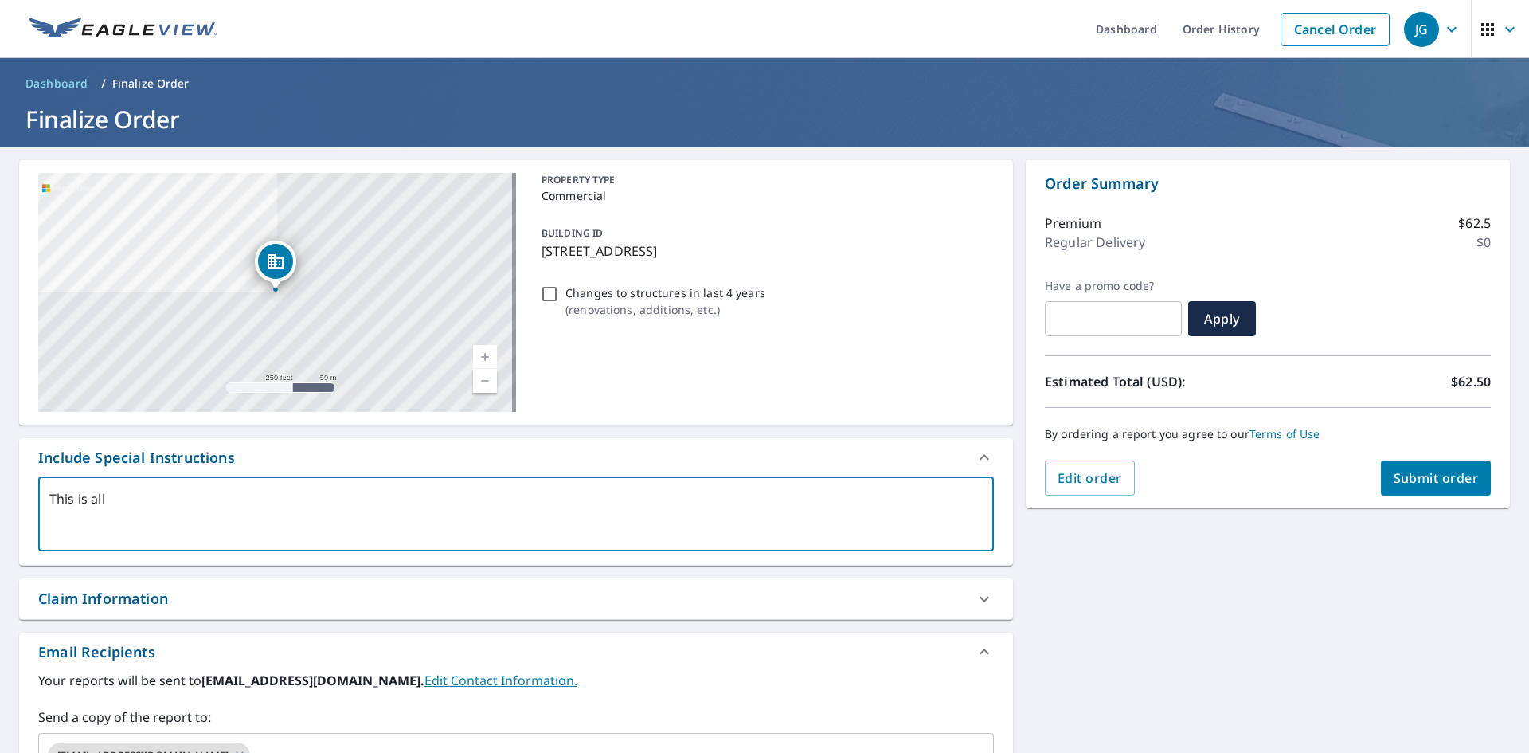
type textarea "x"
checkbox input "true"
type textarea "This is all o"
type textarea "x"
checkbox input "true"
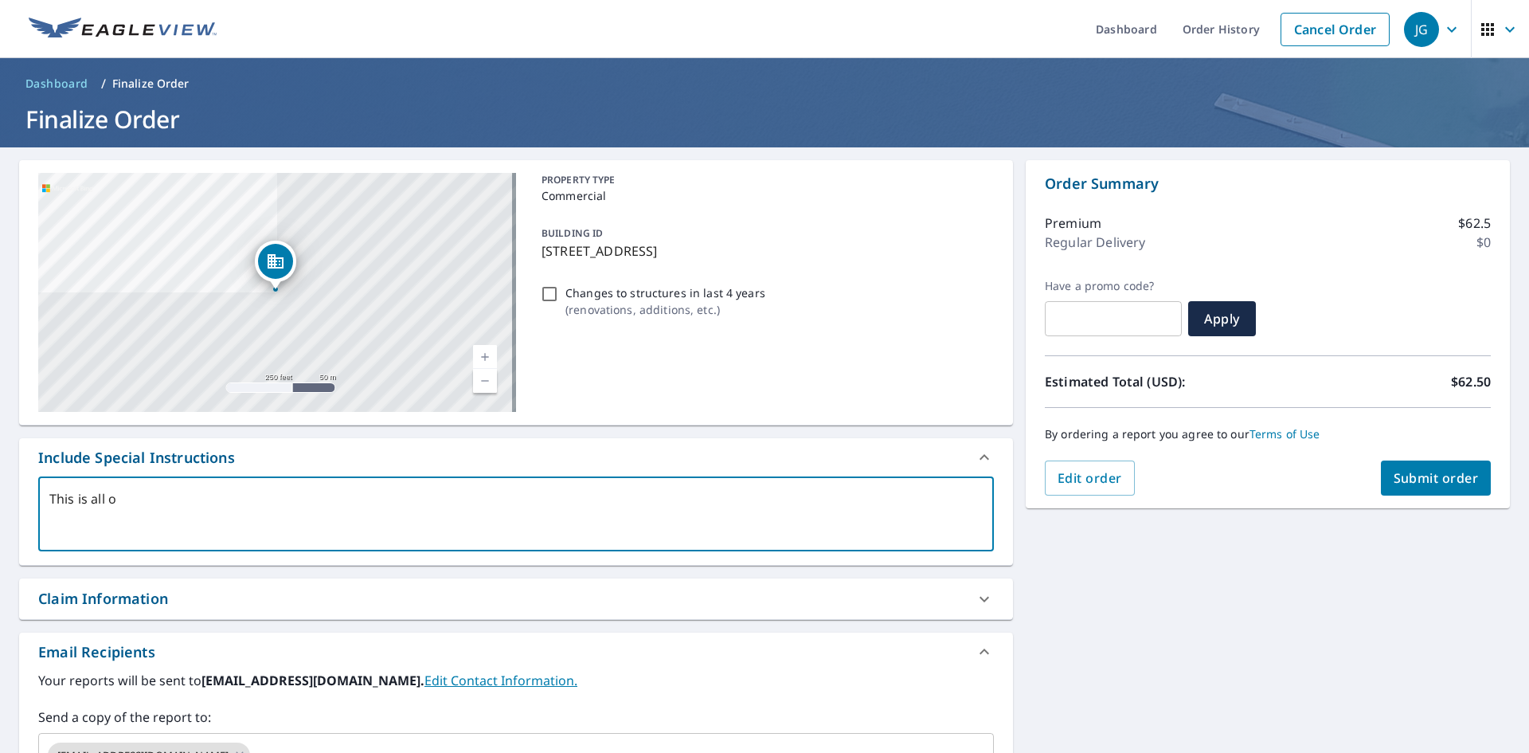
type textarea "This is all on"
type textarea "x"
checkbox input "true"
type textarea "This is all one"
type textarea "x"
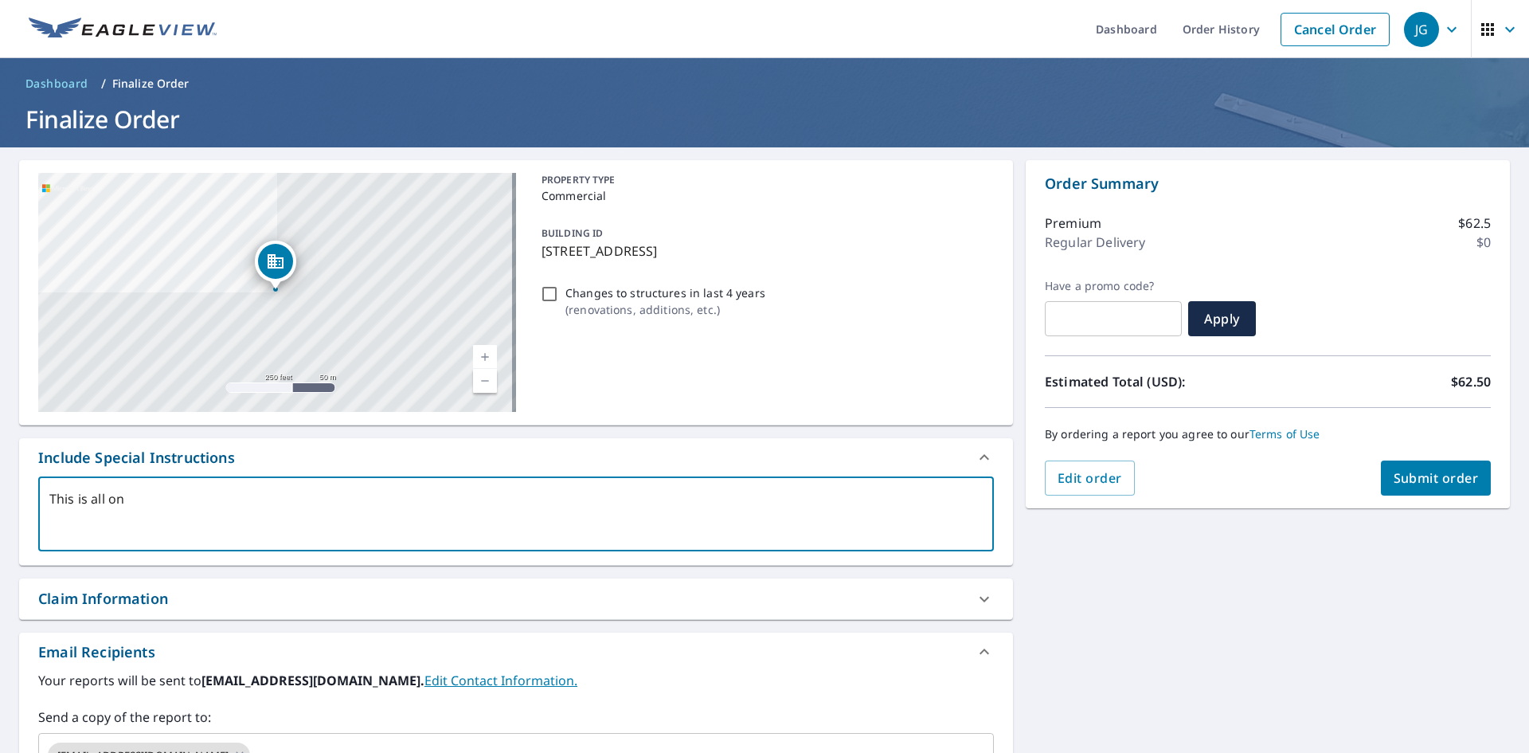
checkbox input "true"
type textarea "This is all one"
type textarea "x"
checkbox input "true"
type textarea "This is all one b"
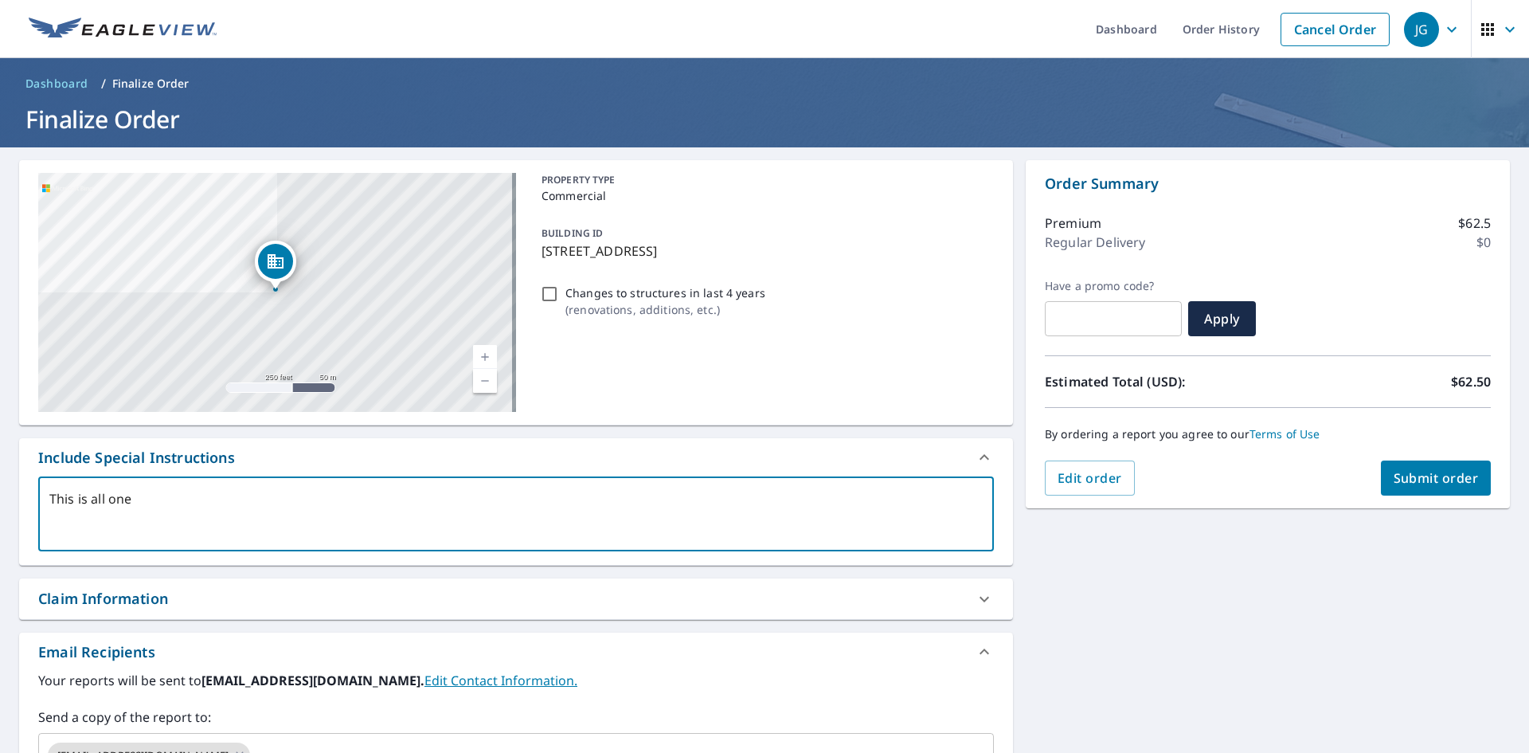
type textarea "x"
checkbox input "true"
type textarea "This is all one bu"
type textarea "x"
checkbox input "true"
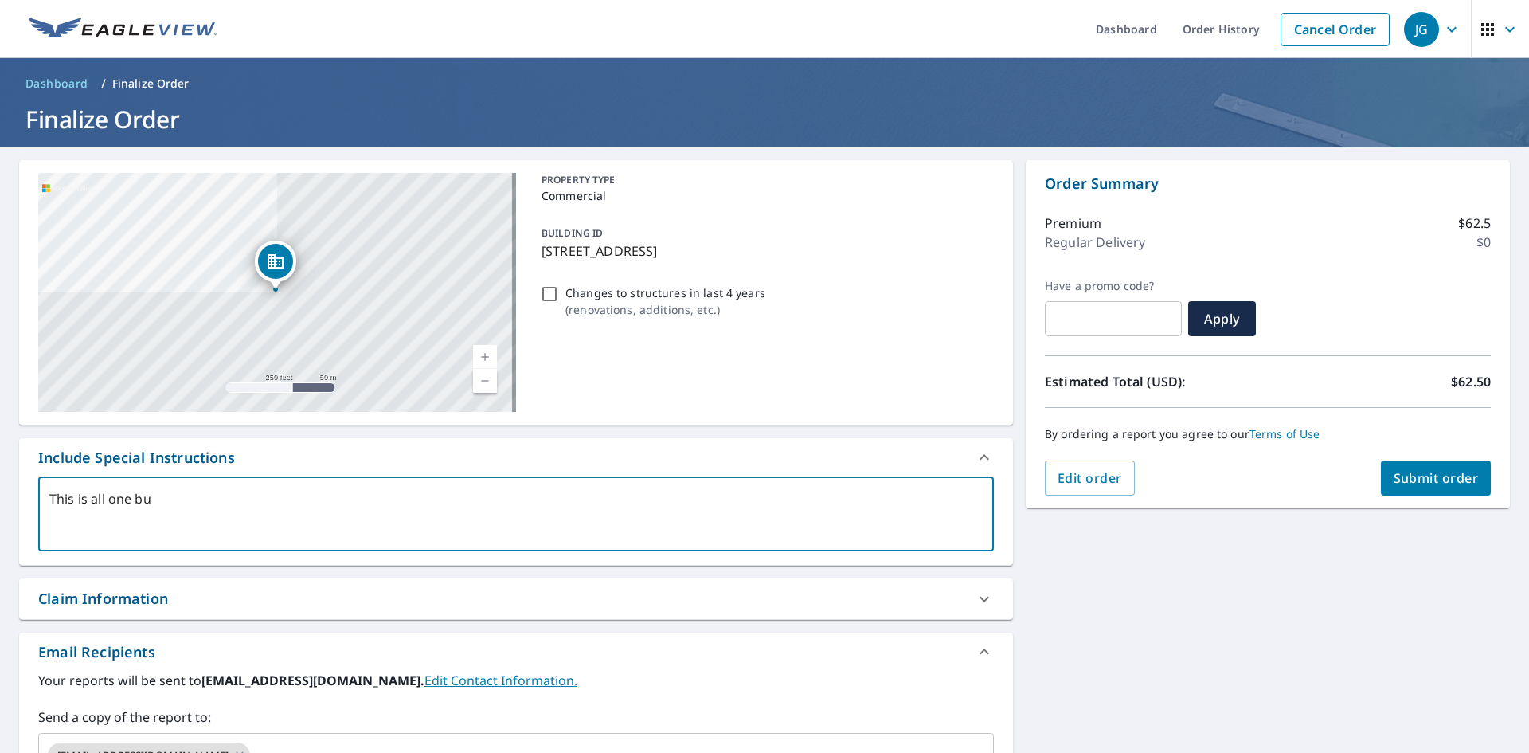
type textarea "This is all one [PERSON_NAME]"
type textarea "x"
checkbox input "true"
type textarea "This is all one buil"
type textarea "x"
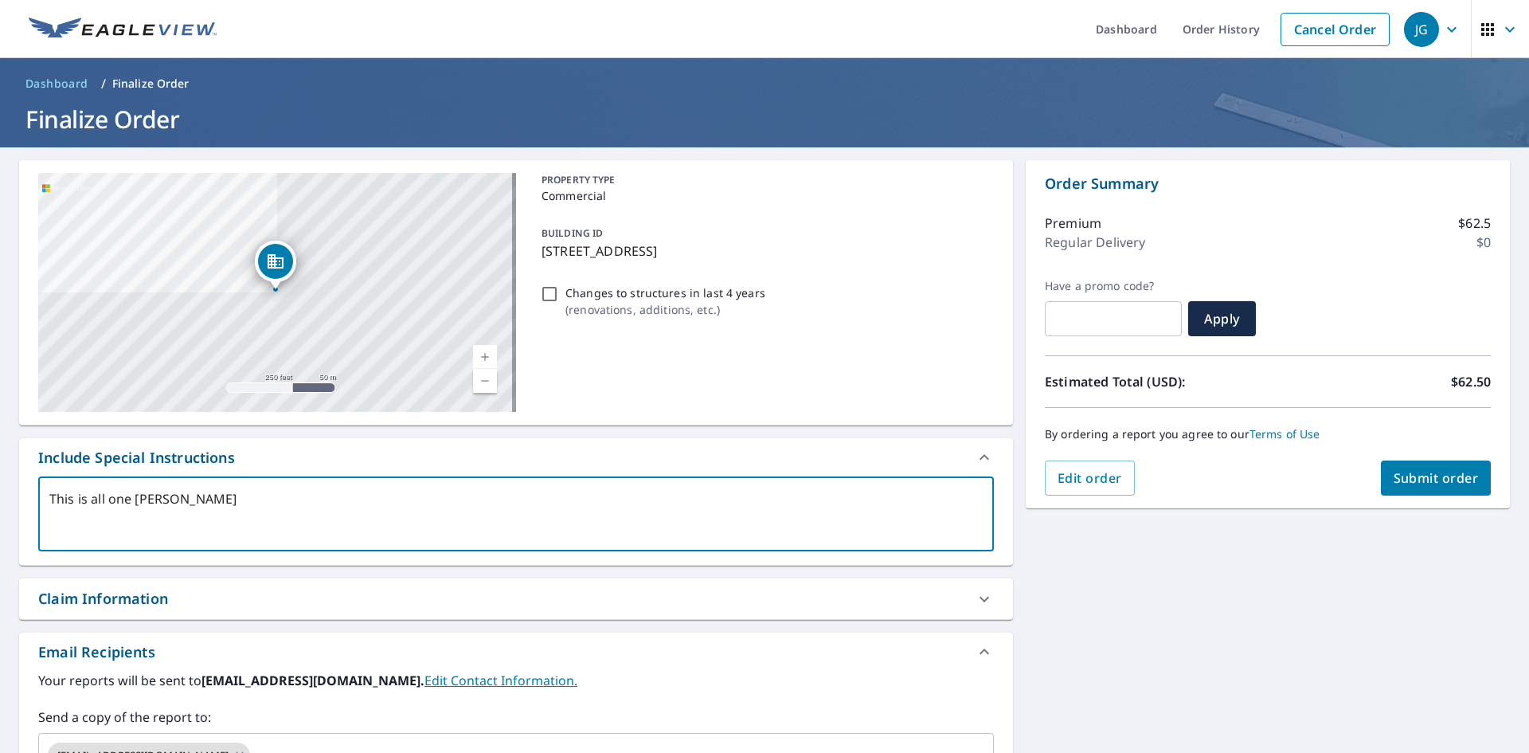
checkbox input "true"
type textarea "This is all one build"
type textarea "x"
checkbox input "true"
type textarea "This is all one buildi"
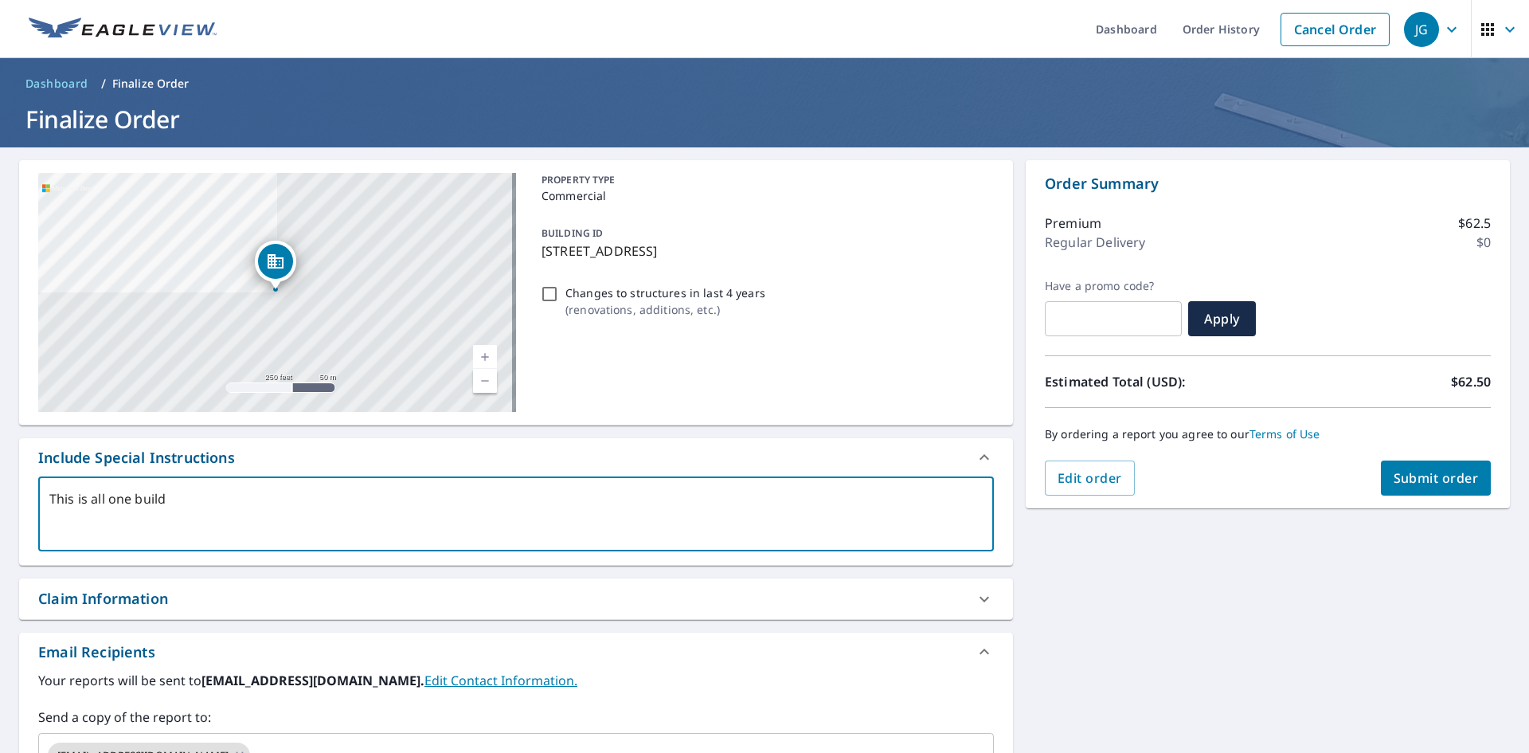
type textarea "x"
checkbox input "true"
type textarea "This is all one buildin"
type textarea "x"
checkbox input "true"
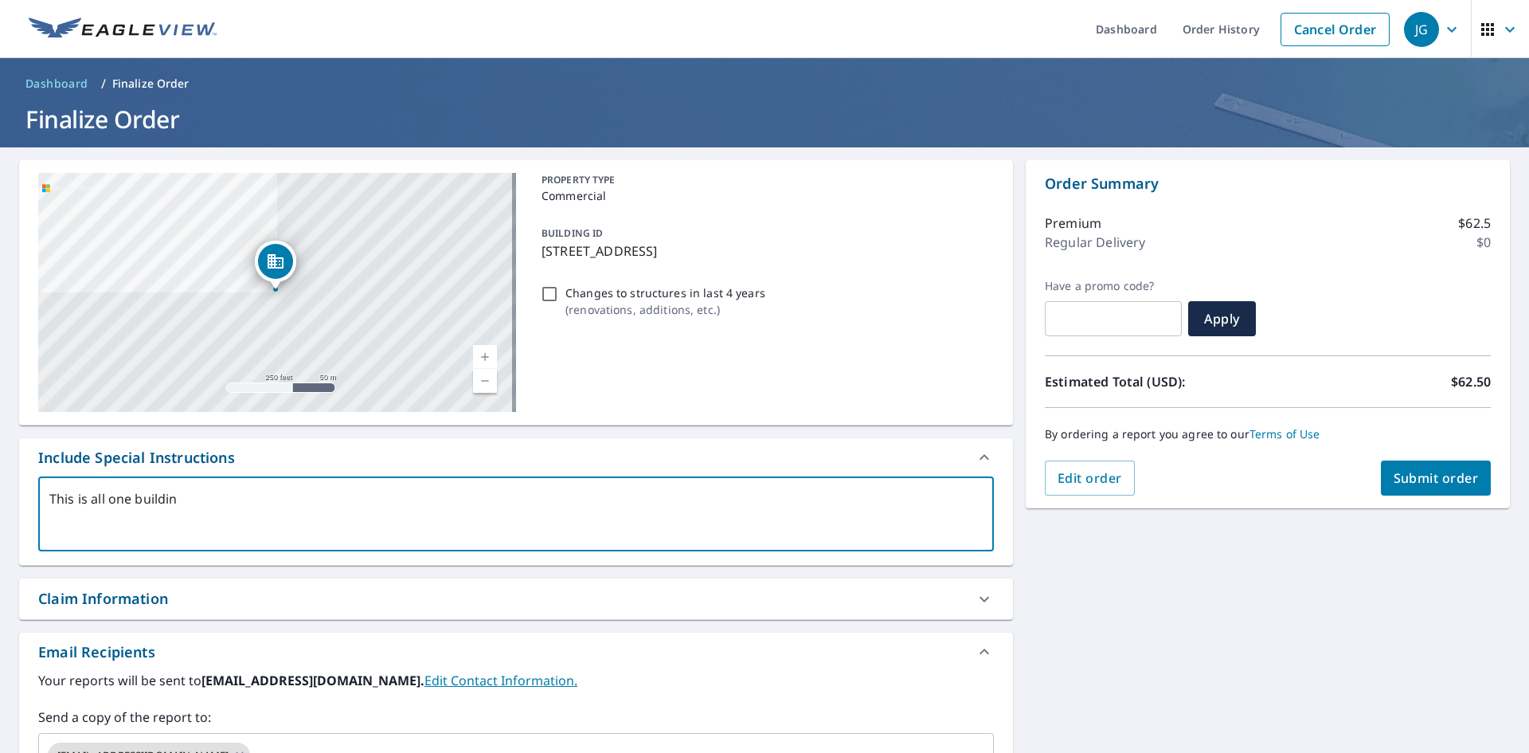
type textarea "This is all one building"
type textarea "x"
checkbox input "true"
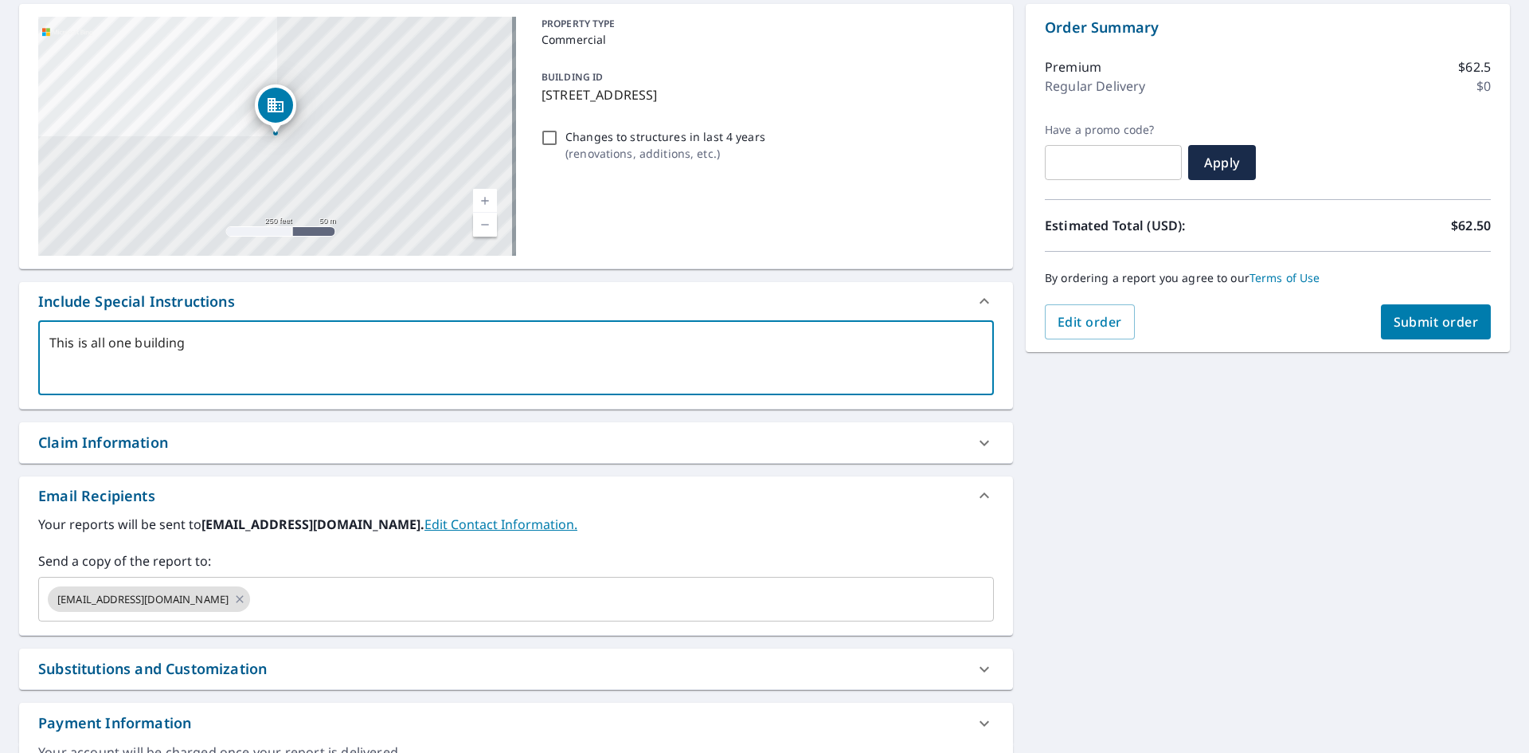
scroll to position [159, 0]
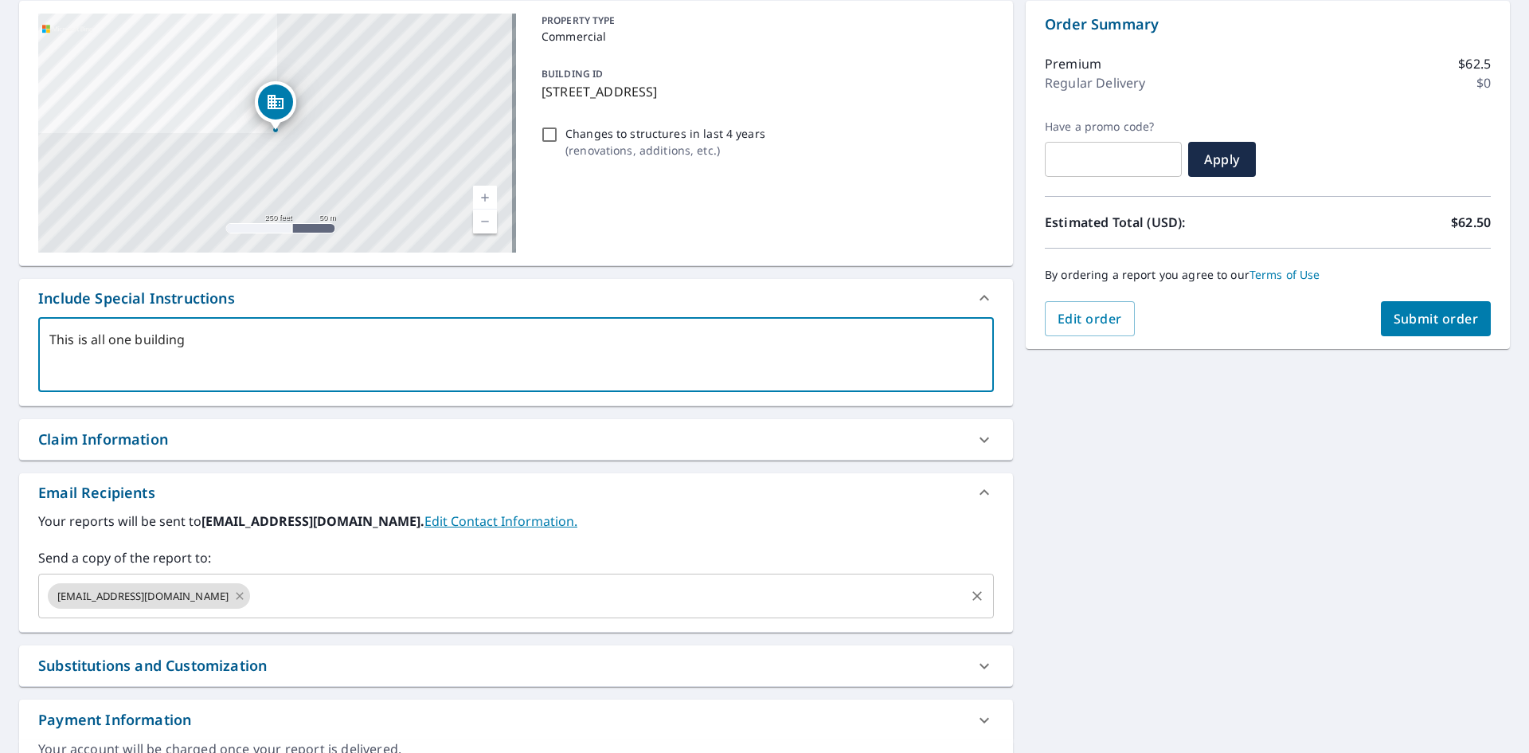
click at [233, 597] on icon at bounding box center [239, 596] width 13 height 18
type textarea "x"
checkbox input "true"
type textarea "This is all one building"
type textarea "x"
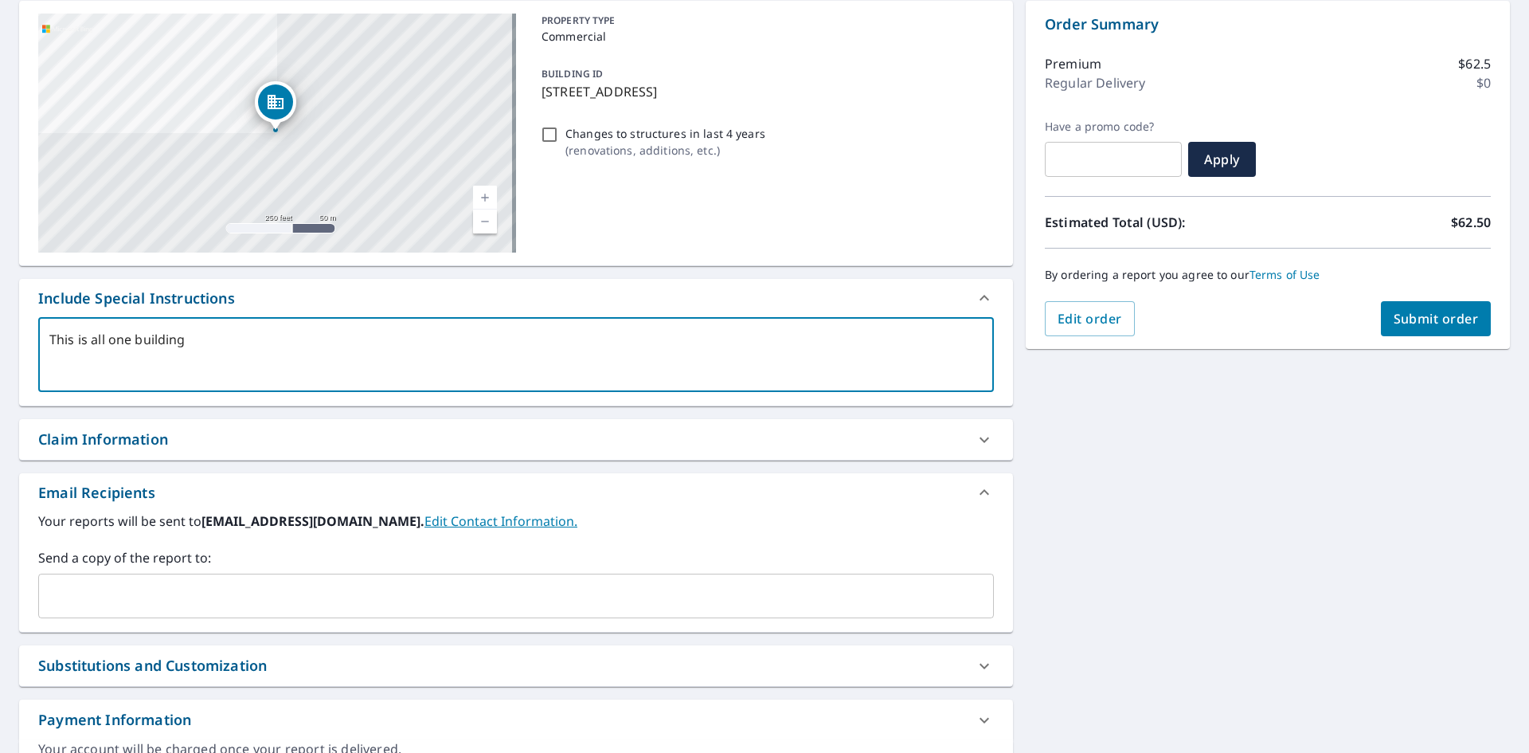
click at [205, 599] on input "text" at bounding box center [503, 596] width 917 height 30
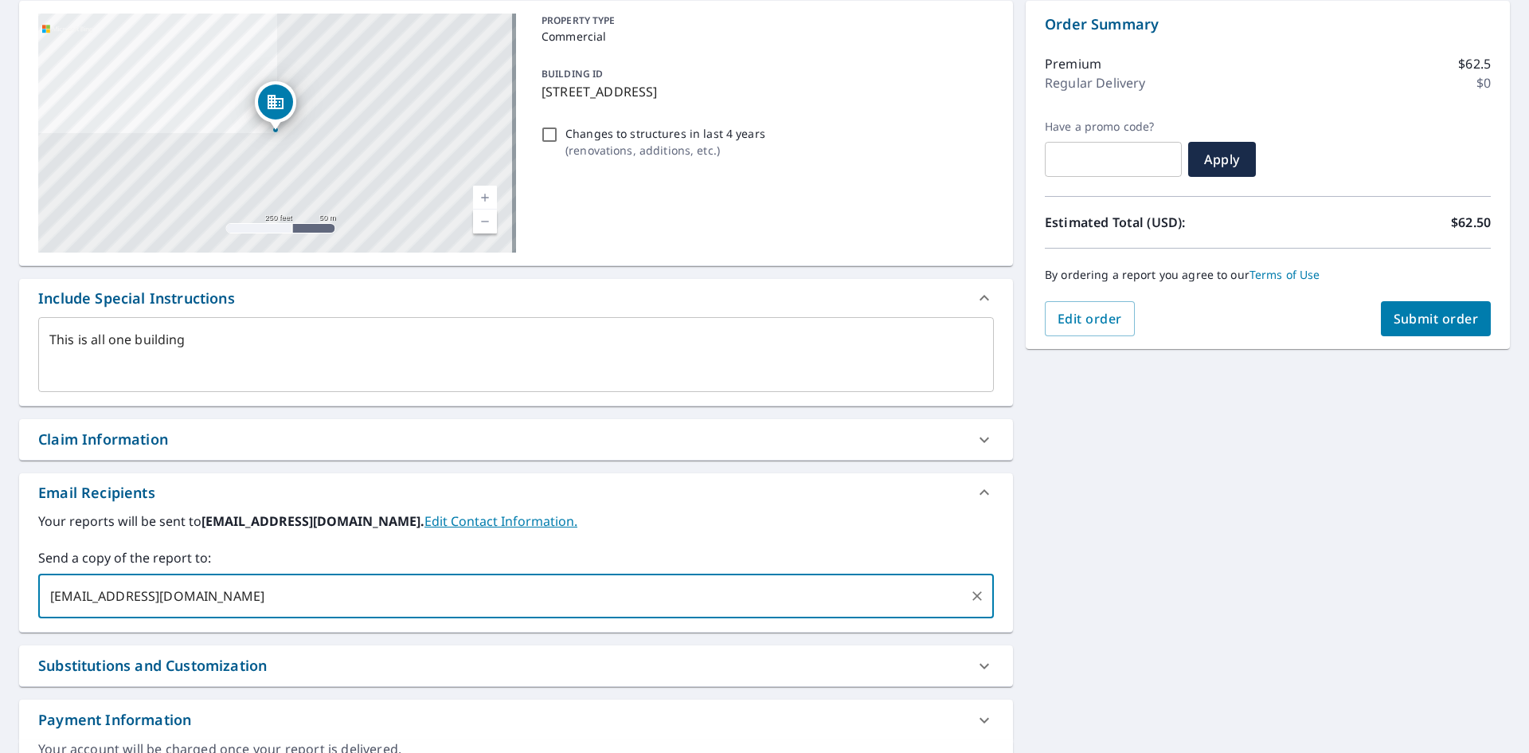
type input "[EMAIL_ADDRESS][DOMAIN_NAME]"
type textarea "x"
checkbox input "true"
type input "[EMAIL_ADDRESS][DOMAIN_NAME]"
type textarea "x"
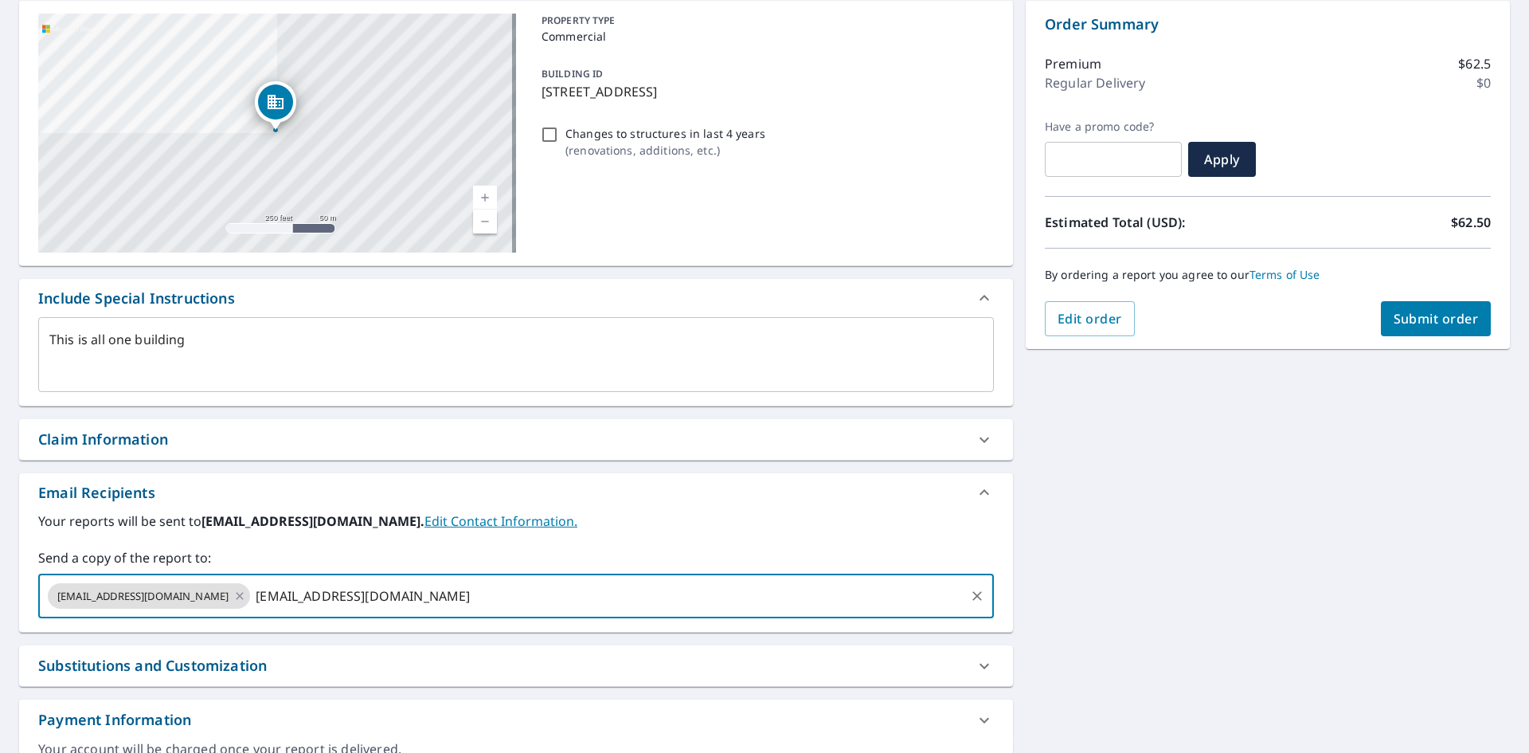
checkbox input "true"
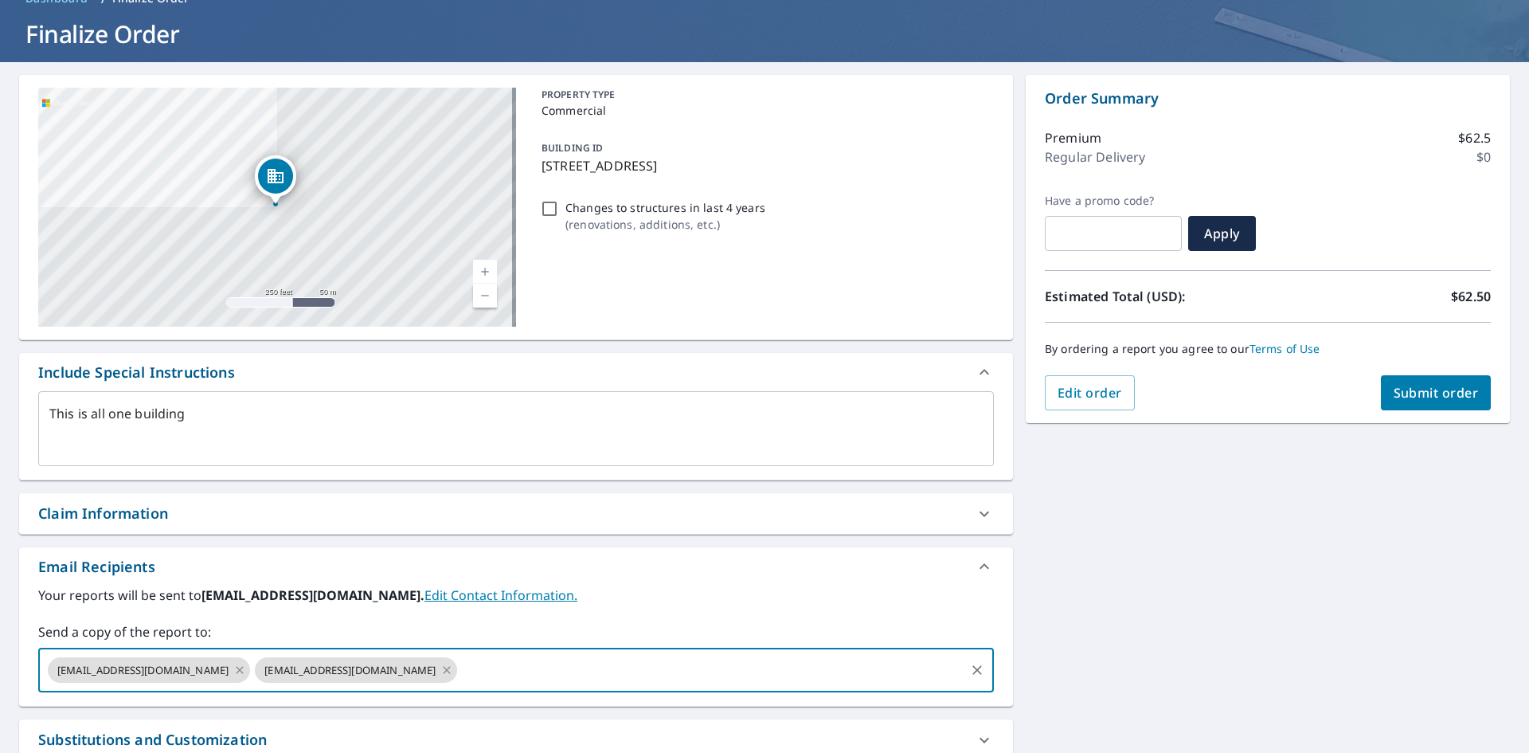
scroll to position [0, 0]
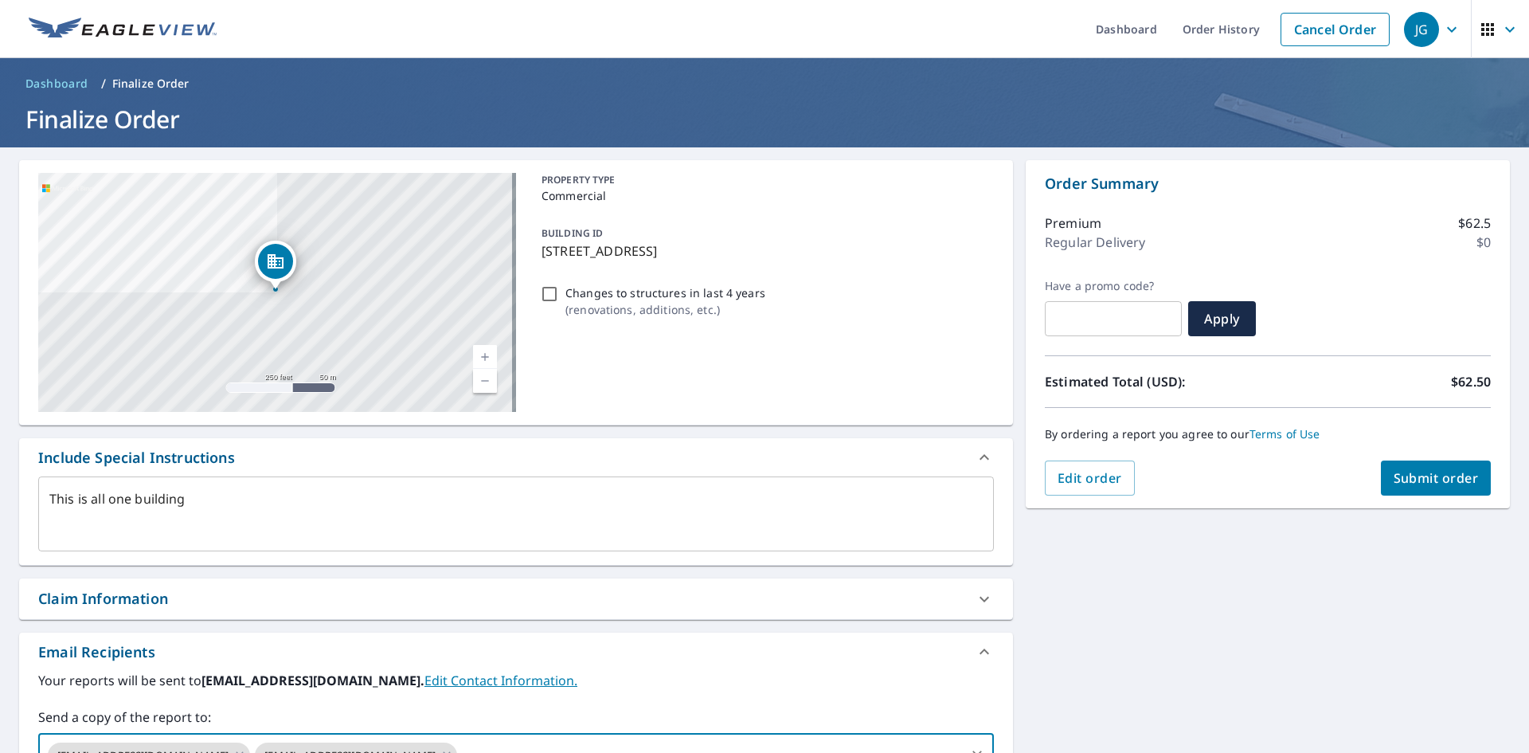
click at [1413, 479] on span "Submit order" at bounding box center [1436, 478] width 85 height 18
type textarea "x"
checkbox input "true"
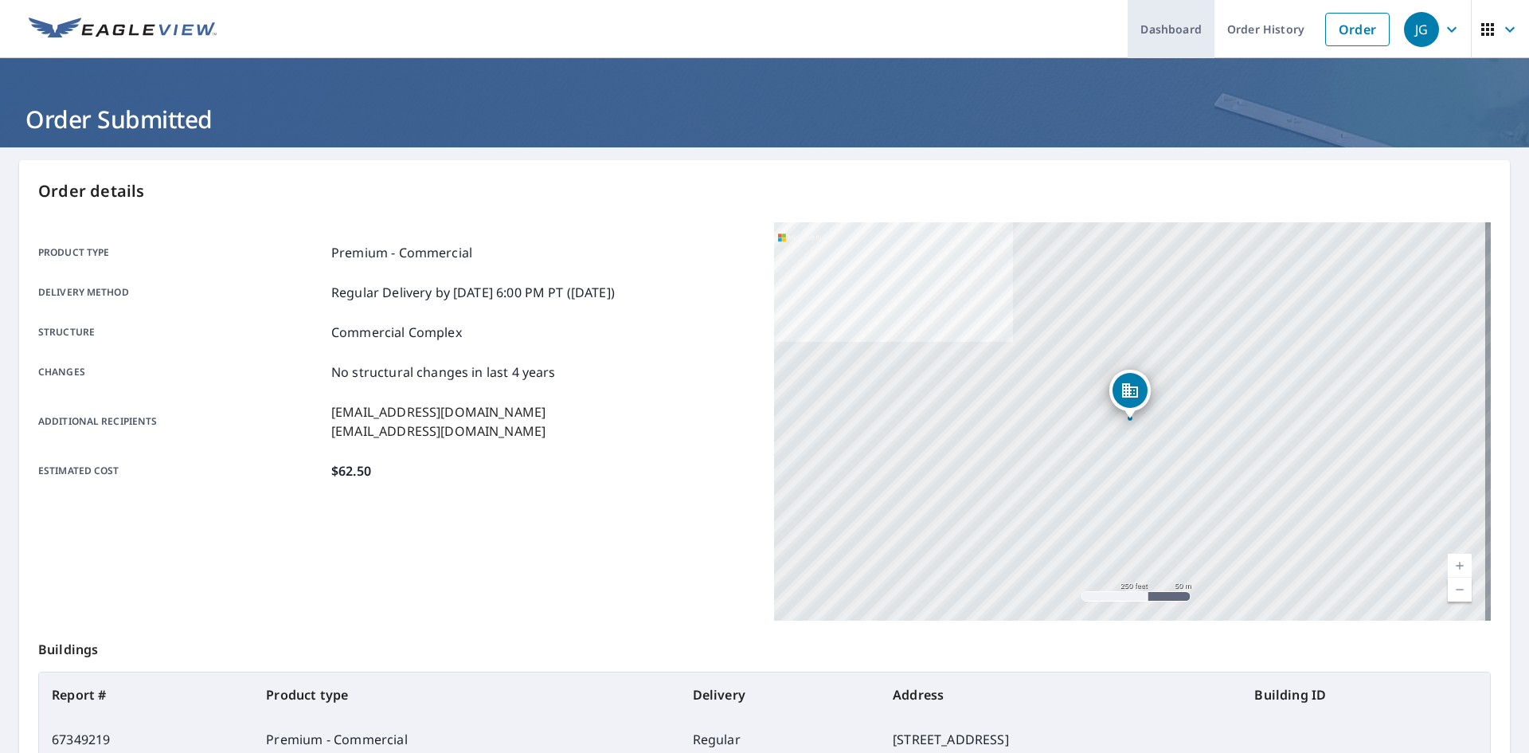
click at [1158, 35] on link "Dashboard" at bounding box center [1171, 29] width 87 height 58
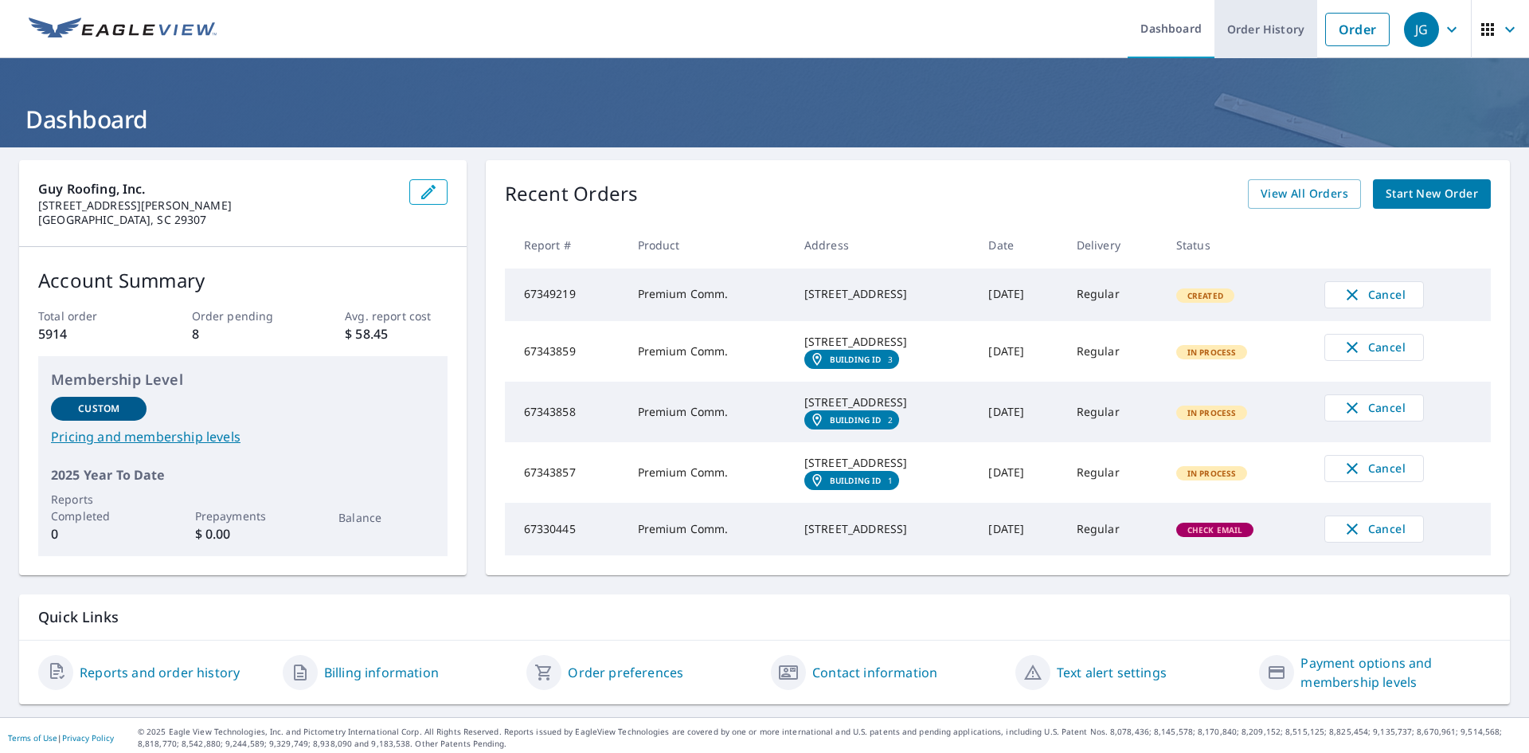
click at [1271, 30] on link "Order History" at bounding box center [1265, 29] width 103 height 58
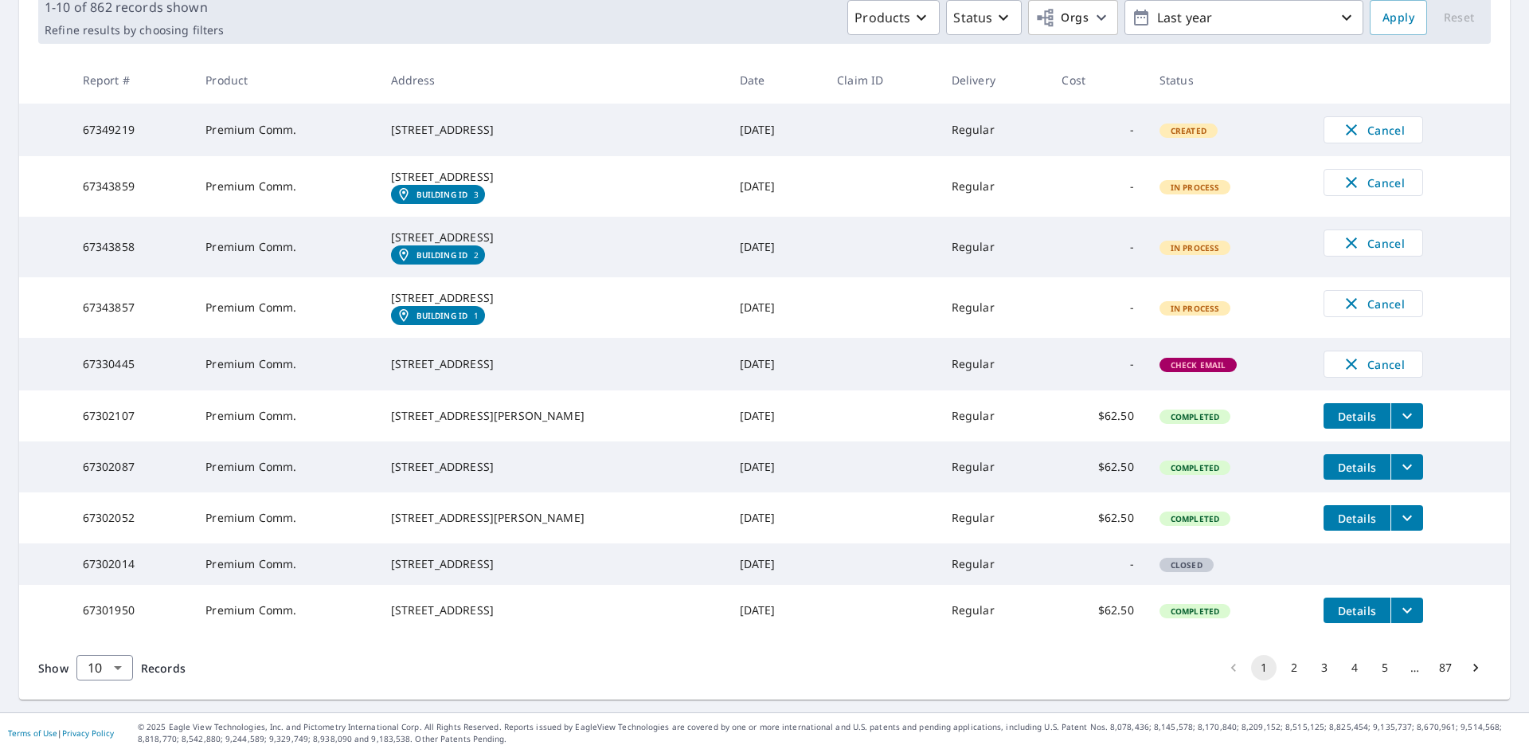
scroll to position [348, 0]
click at [1162, 359] on span "Check Email" at bounding box center [1198, 364] width 75 height 11
click at [420, 356] on div "[STREET_ADDRESS]" at bounding box center [552, 364] width 323 height 16
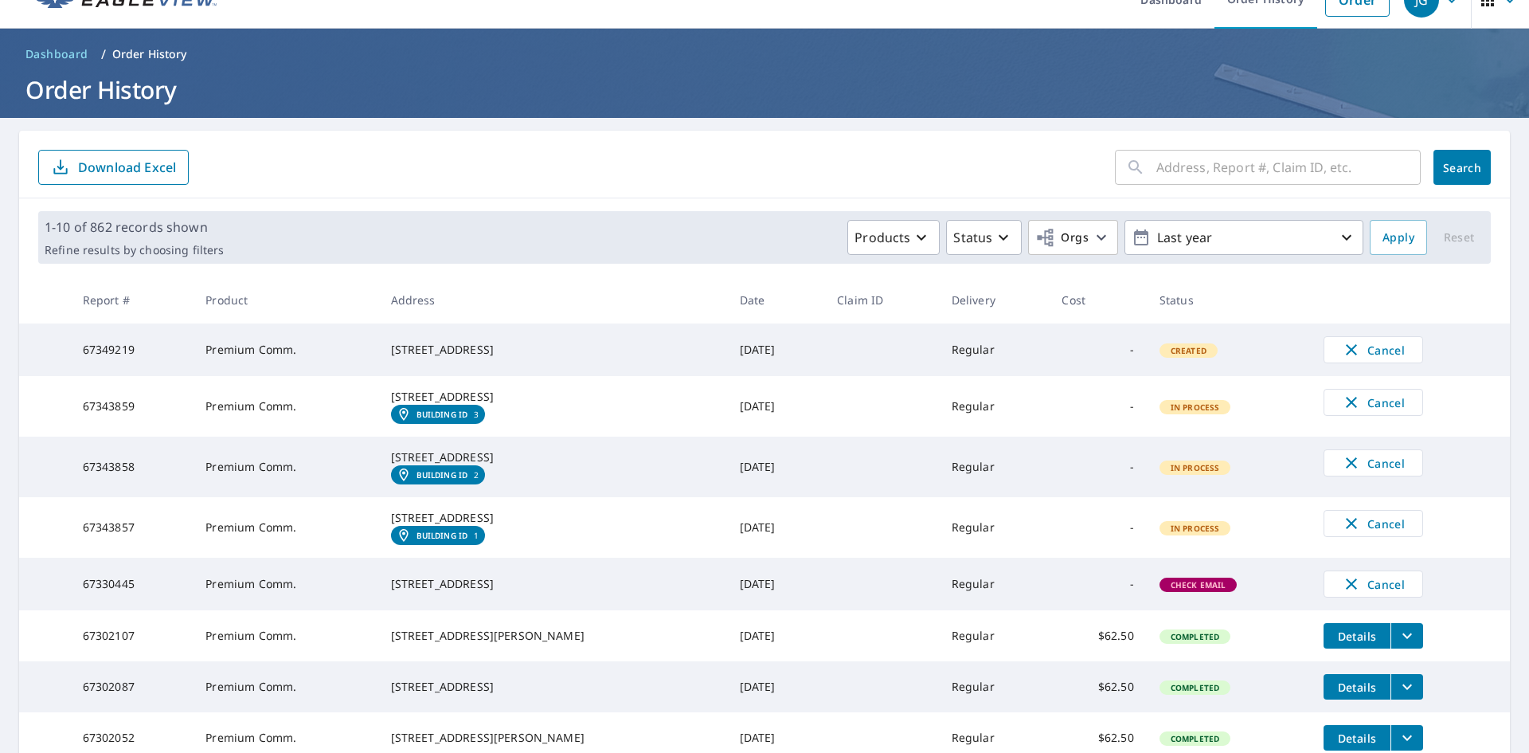
scroll to position [109, 0]
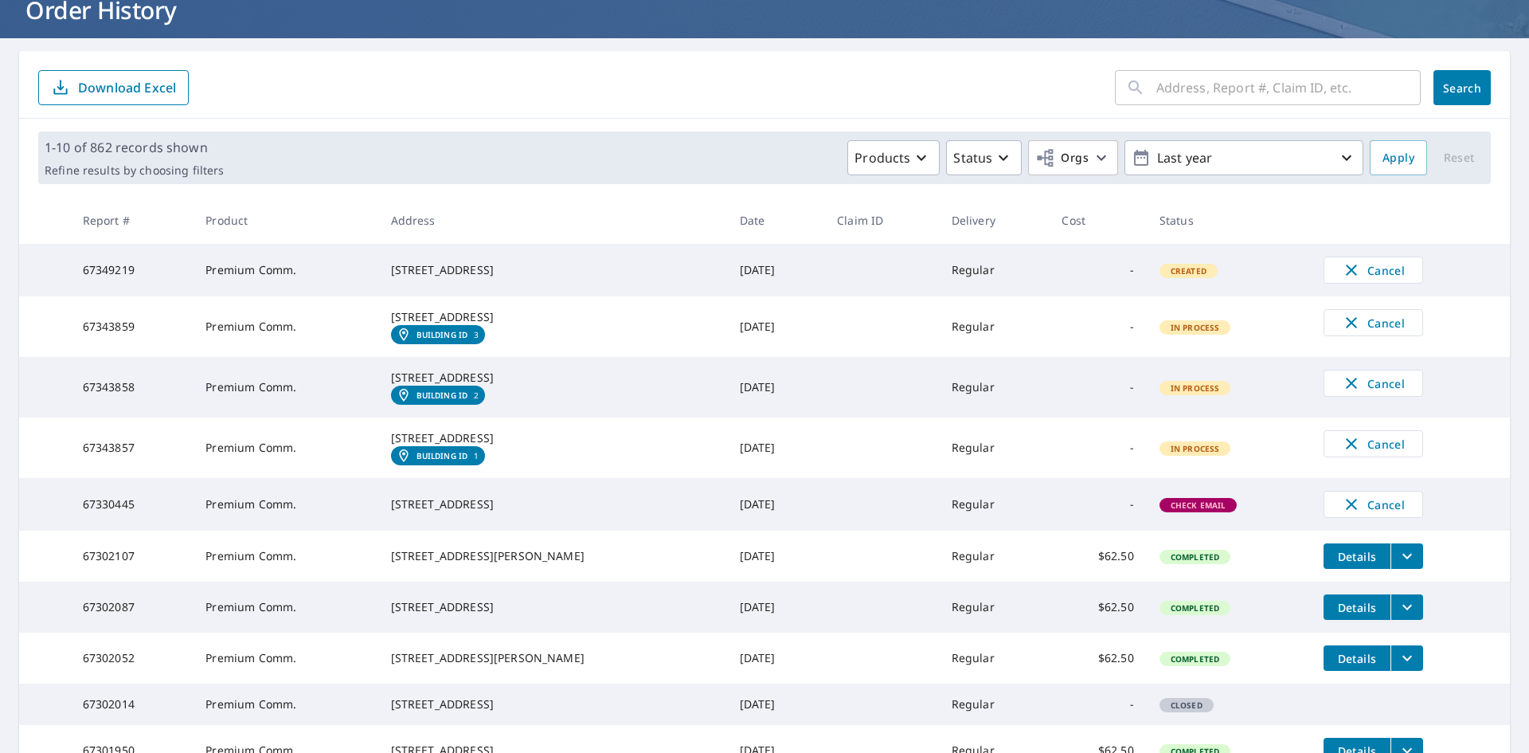
click at [463, 339] on em "Building ID" at bounding box center [442, 335] width 52 height 10
